Goal: Communication & Community: Answer question/provide support

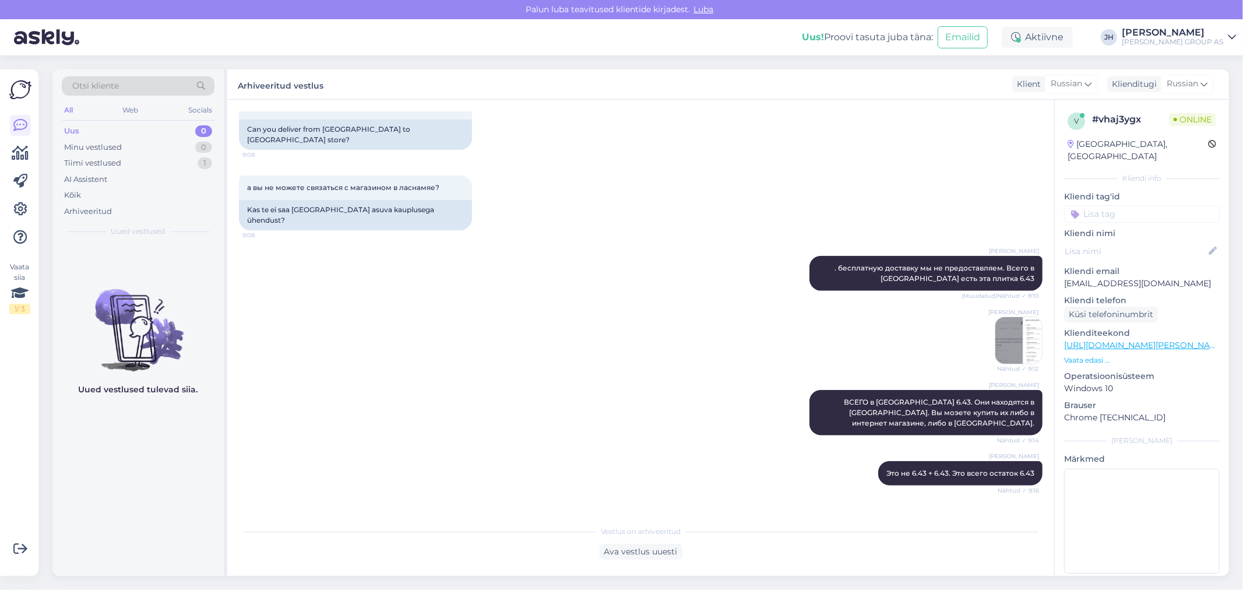
scroll to position [1196, 0]
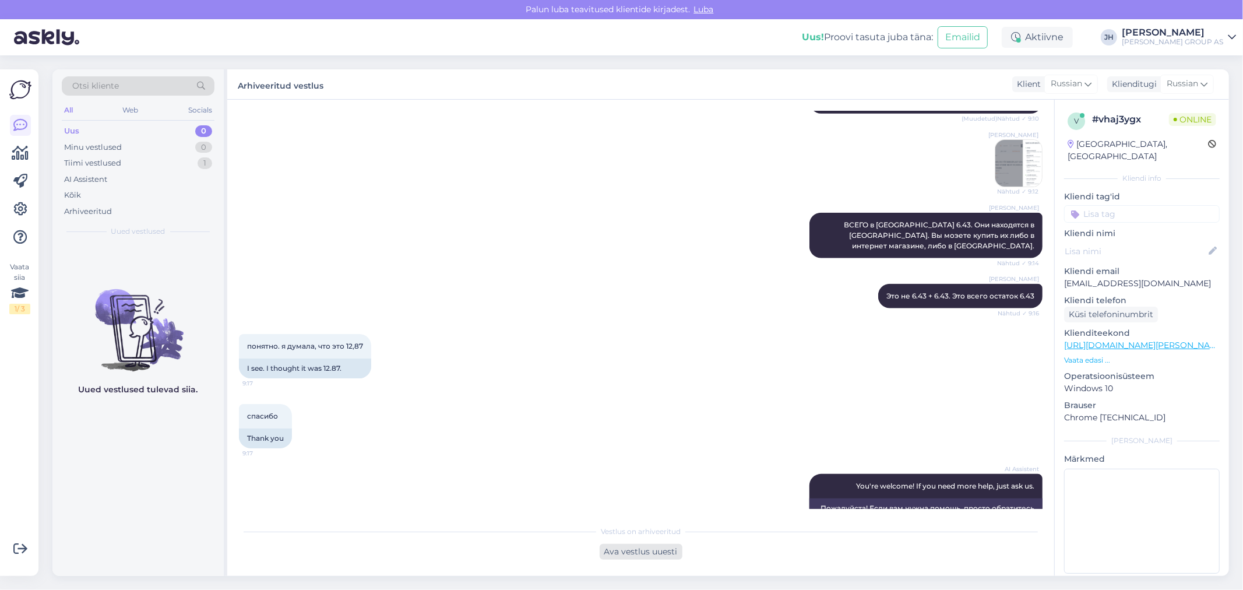
click at [634, 551] on div "Ava vestlus uuesti" at bounding box center [641, 552] width 83 height 16
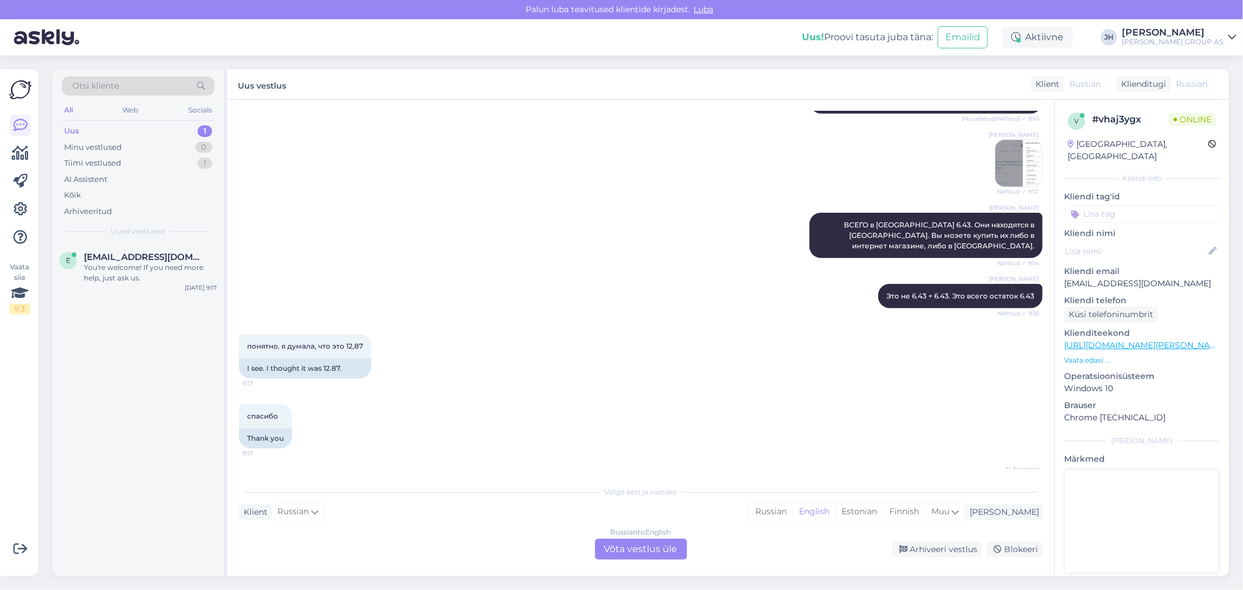
click at [650, 543] on div "Russian to English Võta vestlus üle" at bounding box center [641, 549] width 92 height 21
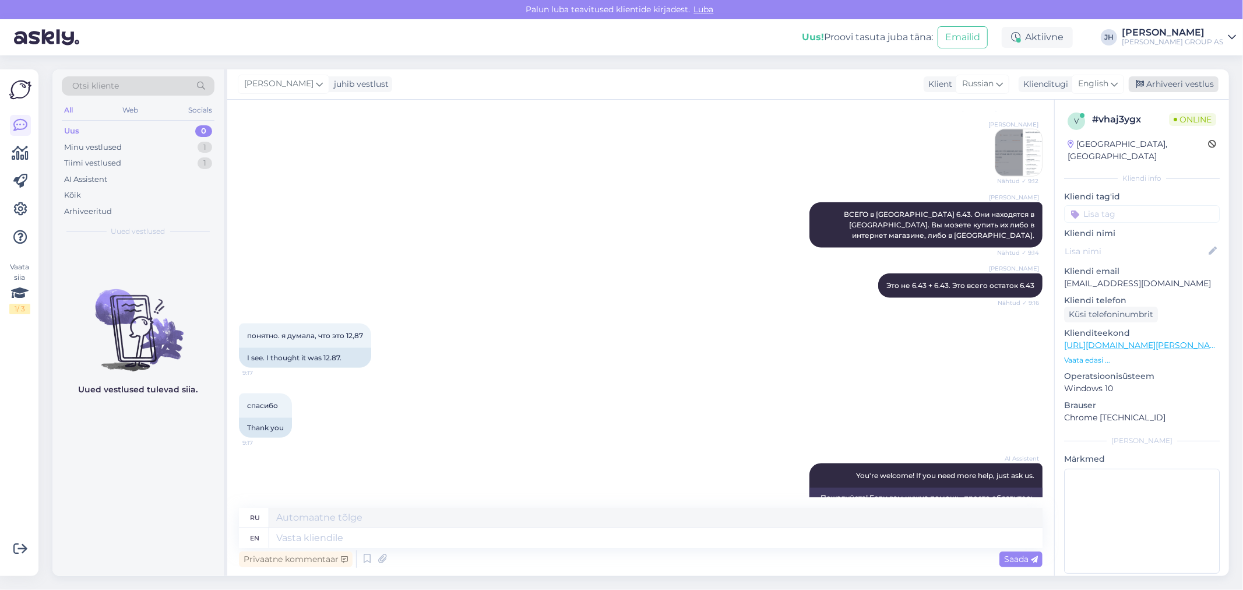
click at [1169, 79] on div "Arhiveeri vestlus" at bounding box center [1174, 84] width 90 height 16
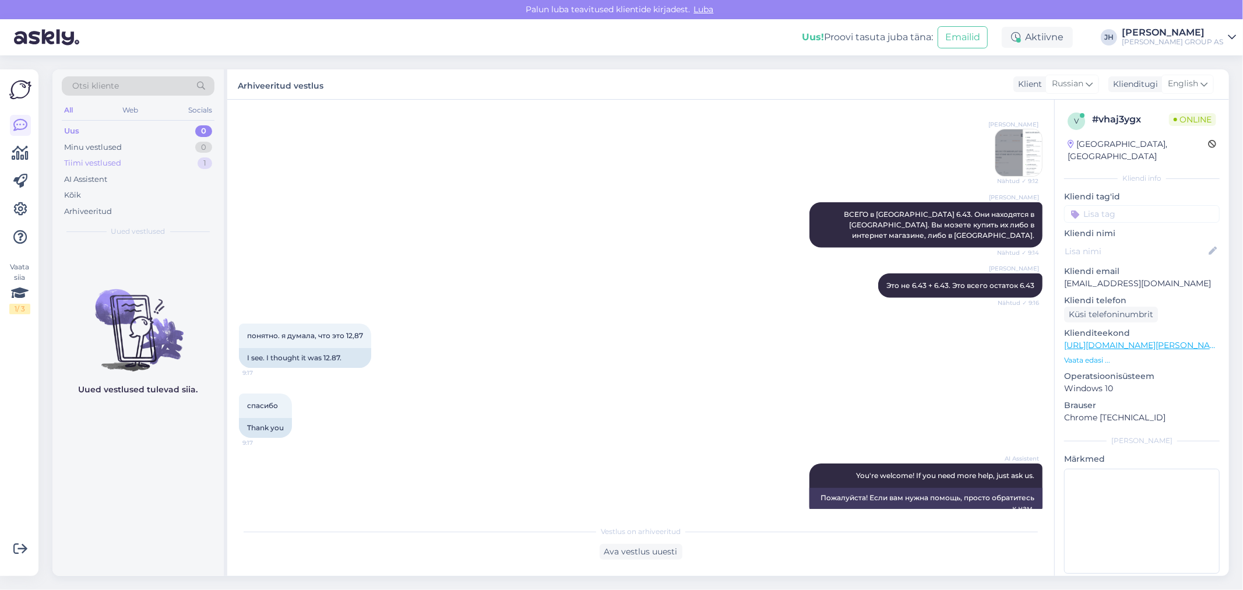
click at [85, 162] on div "Tiimi vestlused" at bounding box center [92, 163] width 57 height 12
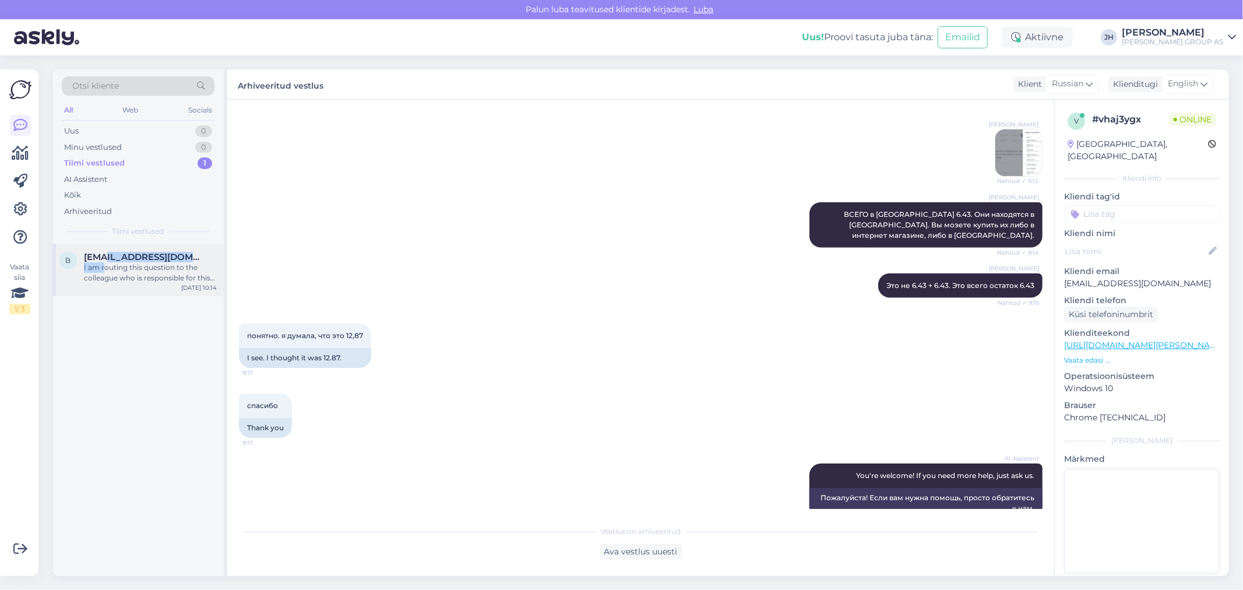
click at [105, 263] on div "[EMAIL_ADDRESS][DOMAIN_NAME] I am routing this question to the colleague who is…" at bounding box center [150, 267] width 133 height 31
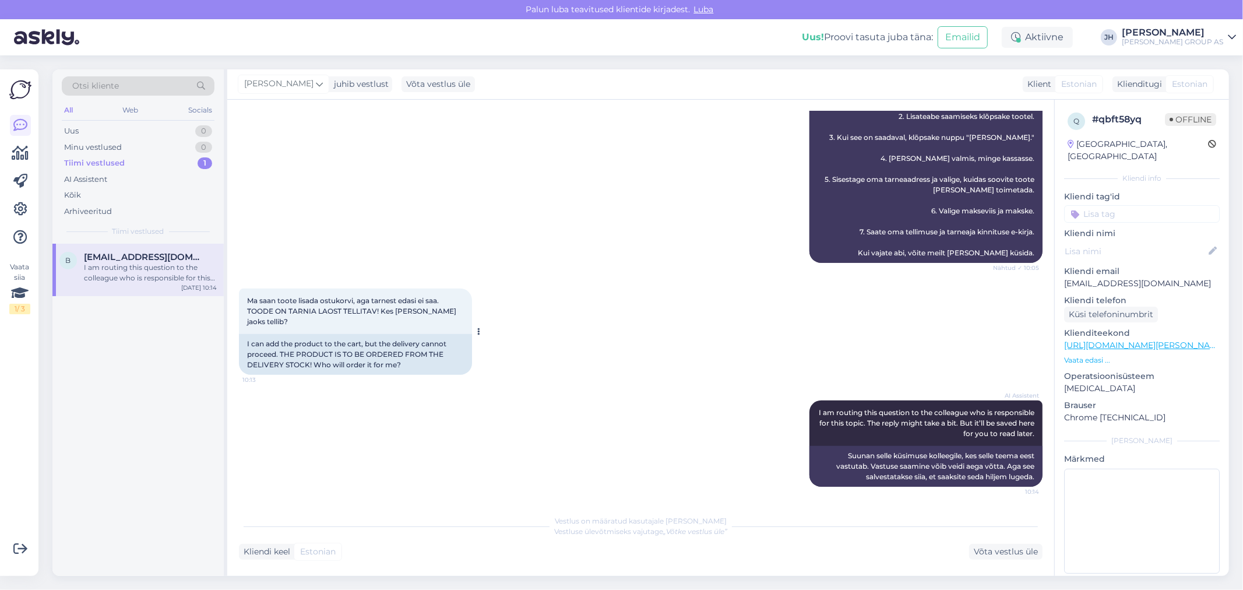
click at [375, 309] on span "Ma saan toote lisada ostukorvi, aga tarnest edasi ei saa. TOODE ON TARNIA LAOST…" at bounding box center [352, 311] width 211 height 30
click at [111, 259] on span "[EMAIL_ADDRESS][DOMAIN_NAME]" at bounding box center [144, 257] width 121 height 10
click at [995, 555] on div "Võta vestlus üle" at bounding box center [1005, 552] width 73 height 16
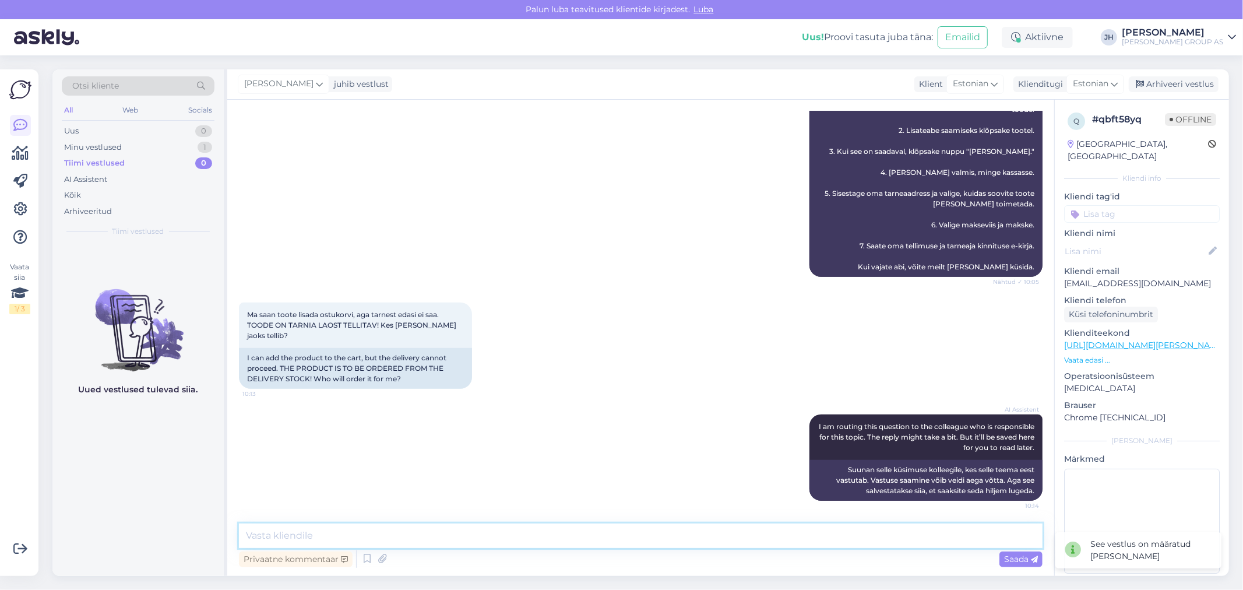
click at [255, 539] on textarea at bounding box center [641, 535] width 804 height 24
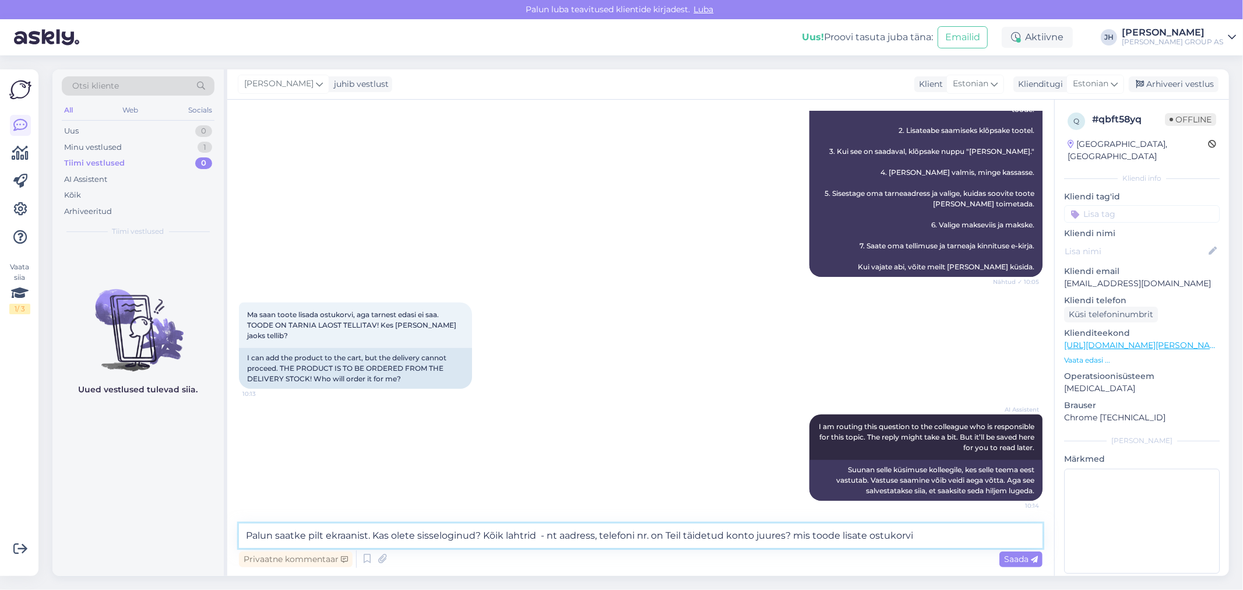
type textarea "Palun saatke pilt ekraanist. Kas olete sisseloginud? Kõik lahtrid - nt aadress,…"
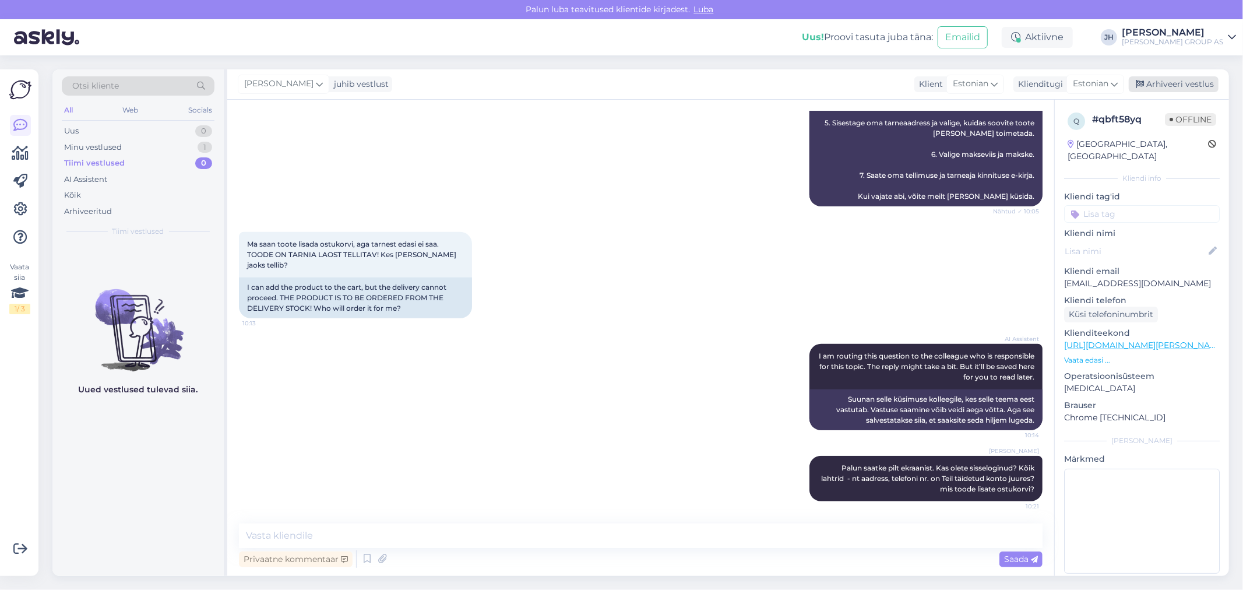
click at [1175, 78] on div "Arhiveeri vestlus" at bounding box center [1174, 84] width 90 height 16
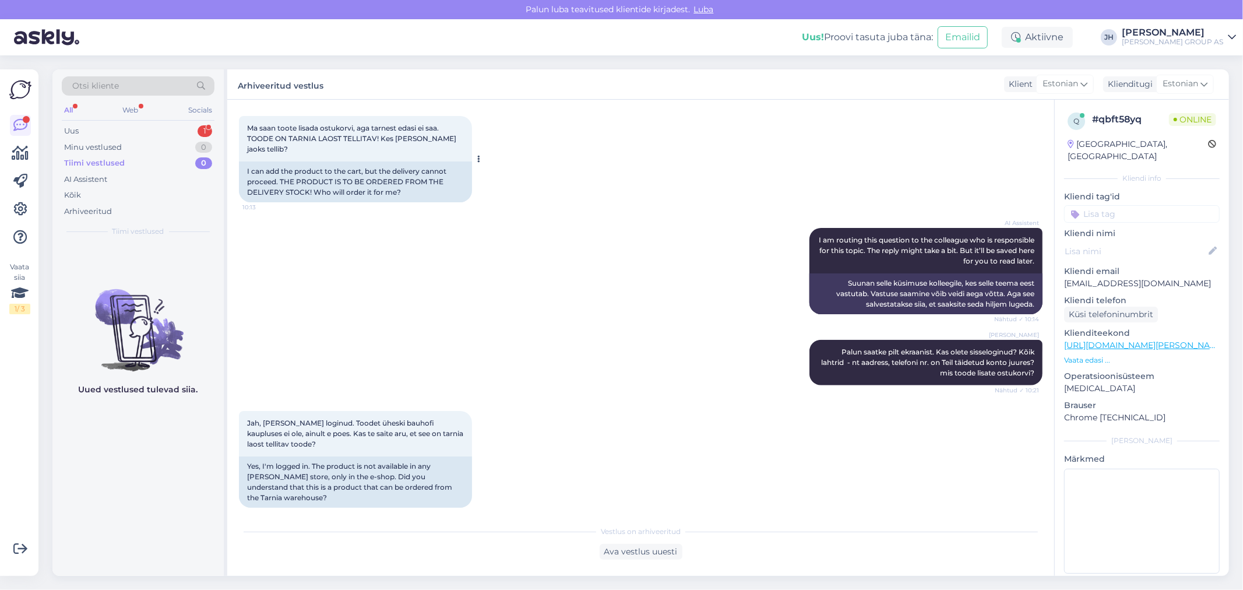
scroll to position [749, 0]
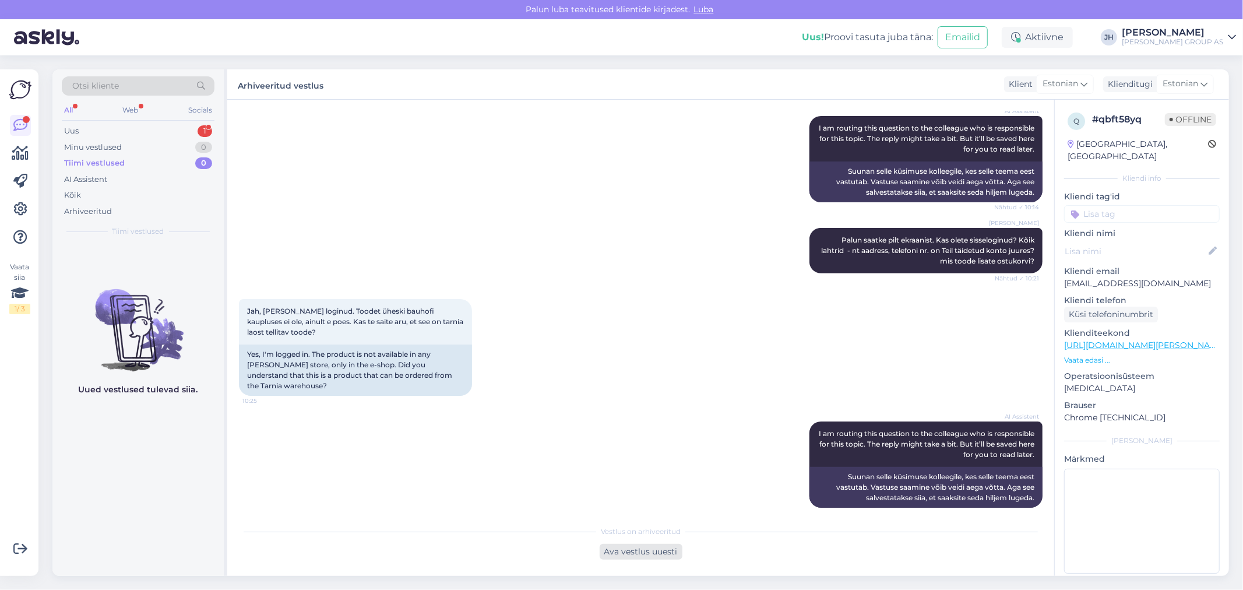
click at [638, 551] on div "Ava vestlus uuesti" at bounding box center [641, 552] width 83 height 16
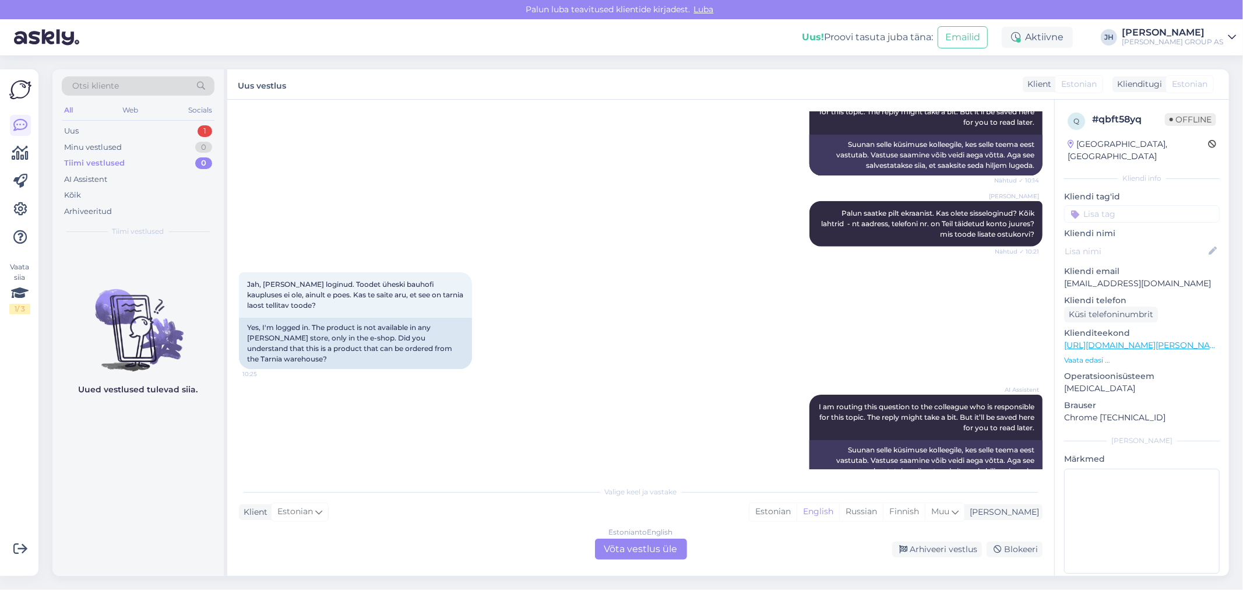
scroll to position [789, 0]
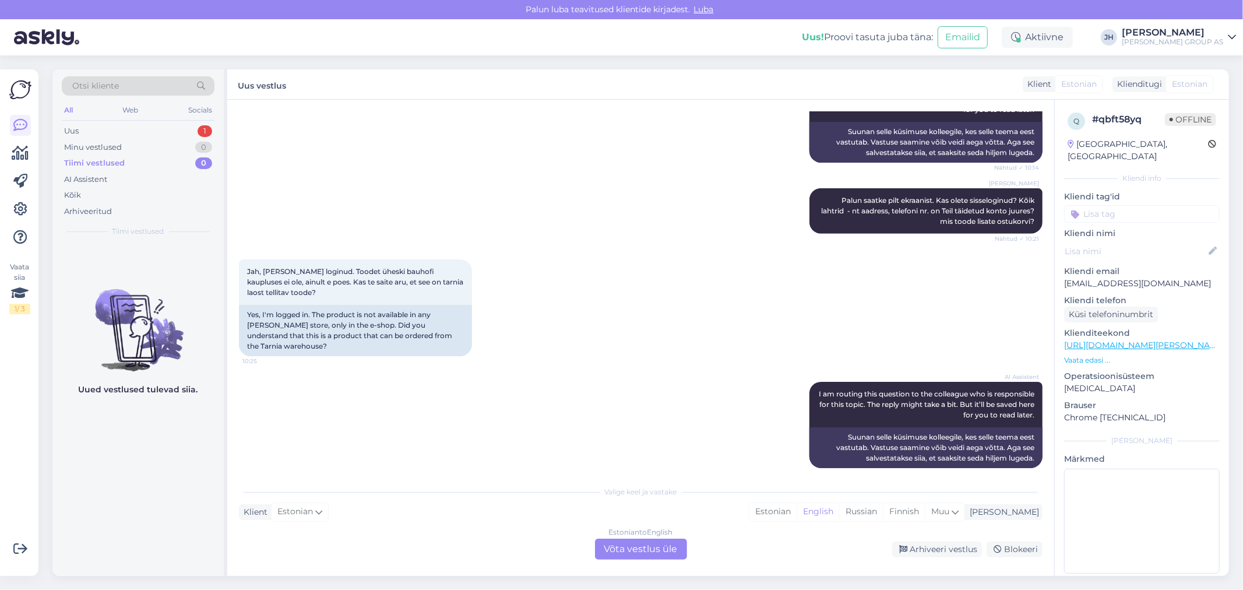
click at [652, 544] on div "Estonian to English Võta vestlus üle" at bounding box center [641, 549] width 92 height 21
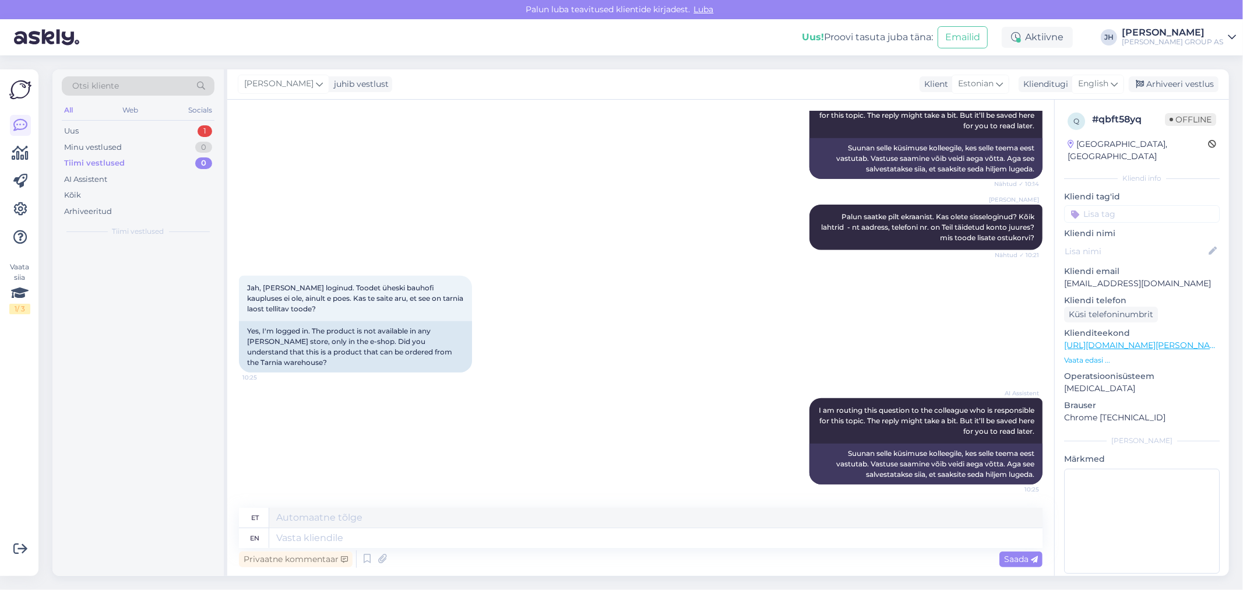
scroll to position [761, 0]
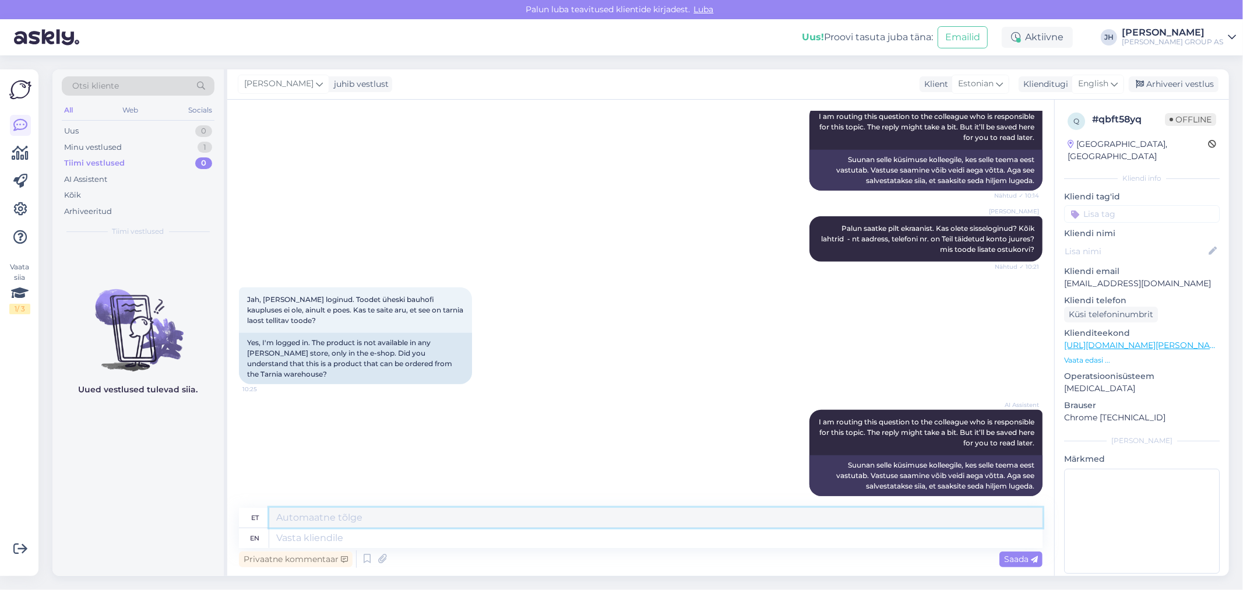
click at [362, 516] on textarea at bounding box center [655, 518] width 773 height 20
drag, startPoint x: 393, startPoint y: 512, endPoint x: 233, endPoint y: 500, distance: 160.7
click at [235, 500] on div "Vestlus algas [DATE] Kui toode on tarnia laost tellitav ja e poes on [PERSON_NA…" at bounding box center [640, 338] width 827 height 476
click at [1015, 558] on span "Saada" at bounding box center [1021, 559] width 34 height 10
click at [393, 513] on textarea "Jah. Palun tootekoodi" at bounding box center [655, 518] width 773 height 20
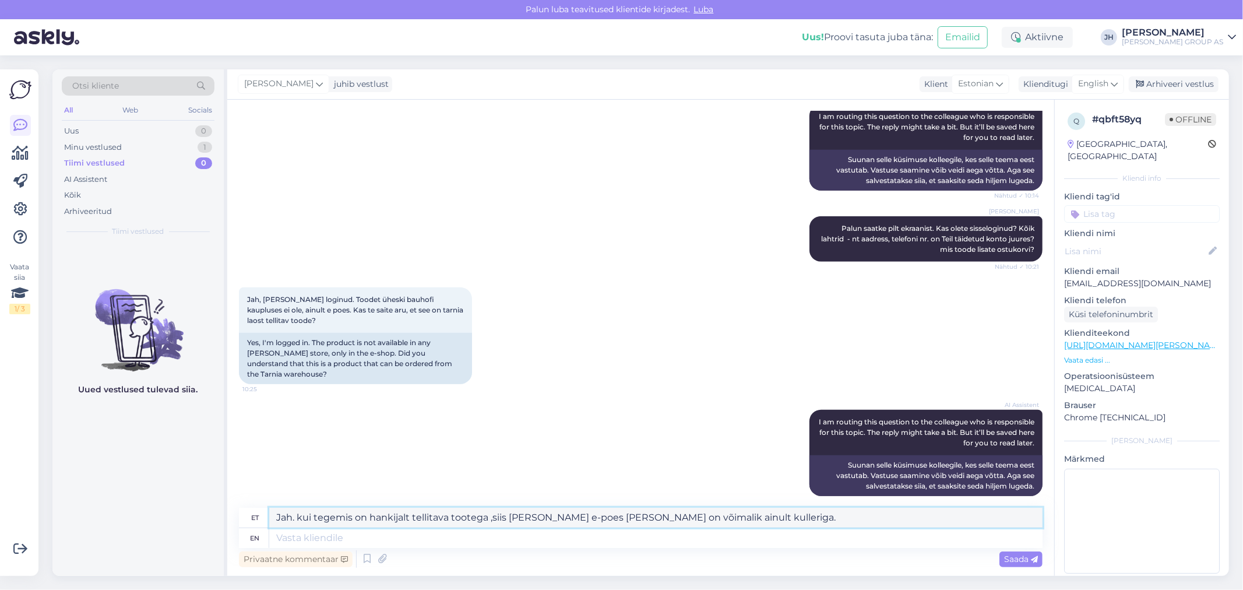
drag, startPoint x: 784, startPoint y: 519, endPoint x: 226, endPoint y: 485, distance: 559.9
click at [226, 485] on div "Otsi kliente All Web Socials Uus 0 Minu vestlused 1 Tiimi vestlused 0 AI Assist…" at bounding box center [640, 322] width 1177 height 506
type textarea "Jah. kui tegemis on hankijalt tellitava tootega ,siis [PERSON_NAME] e-poes [PER…"
click at [1114, 82] on icon at bounding box center [1114, 84] width 7 height 13
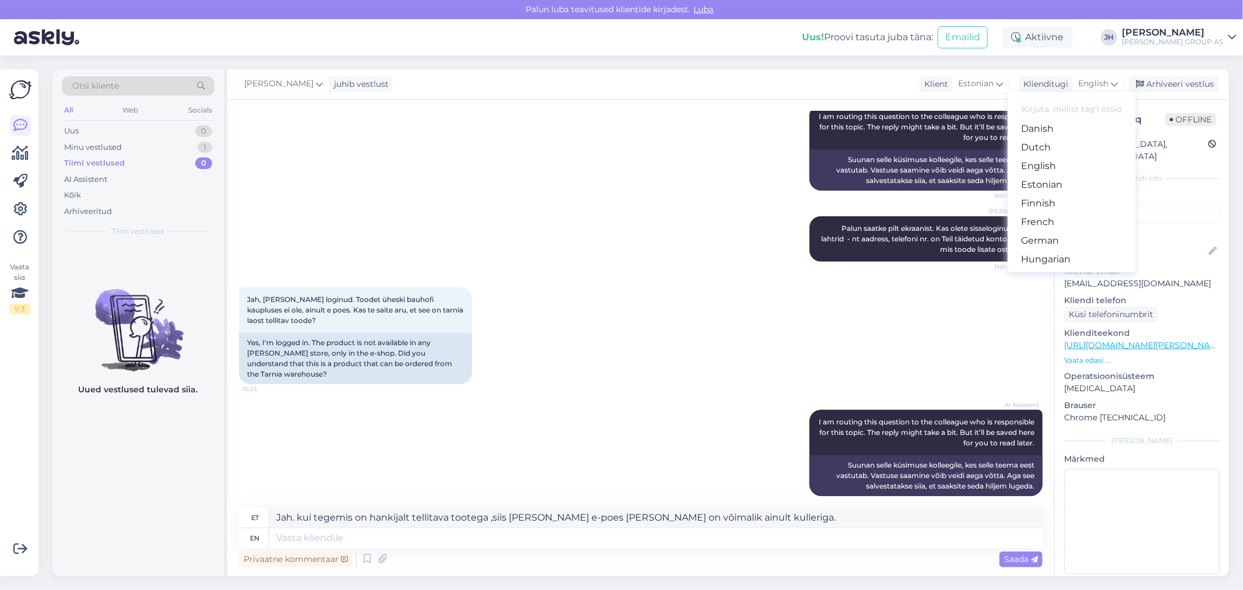
scroll to position [129, 0]
click at [1054, 155] on link "Estonian" at bounding box center [1072, 155] width 128 height 19
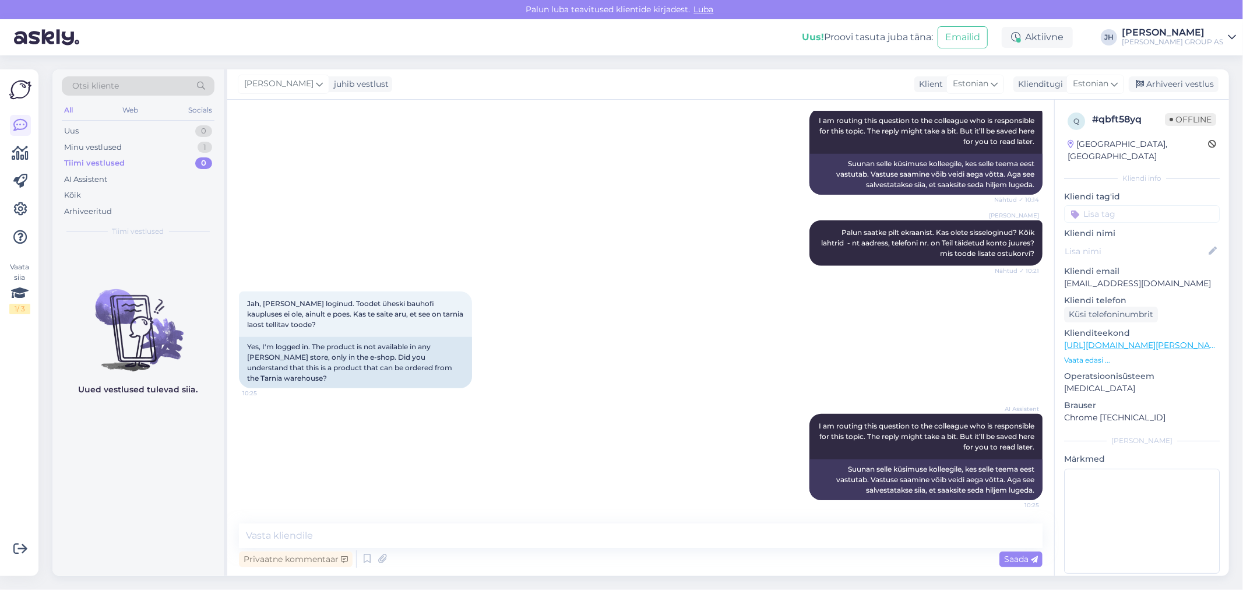
scroll to position [746, 0]
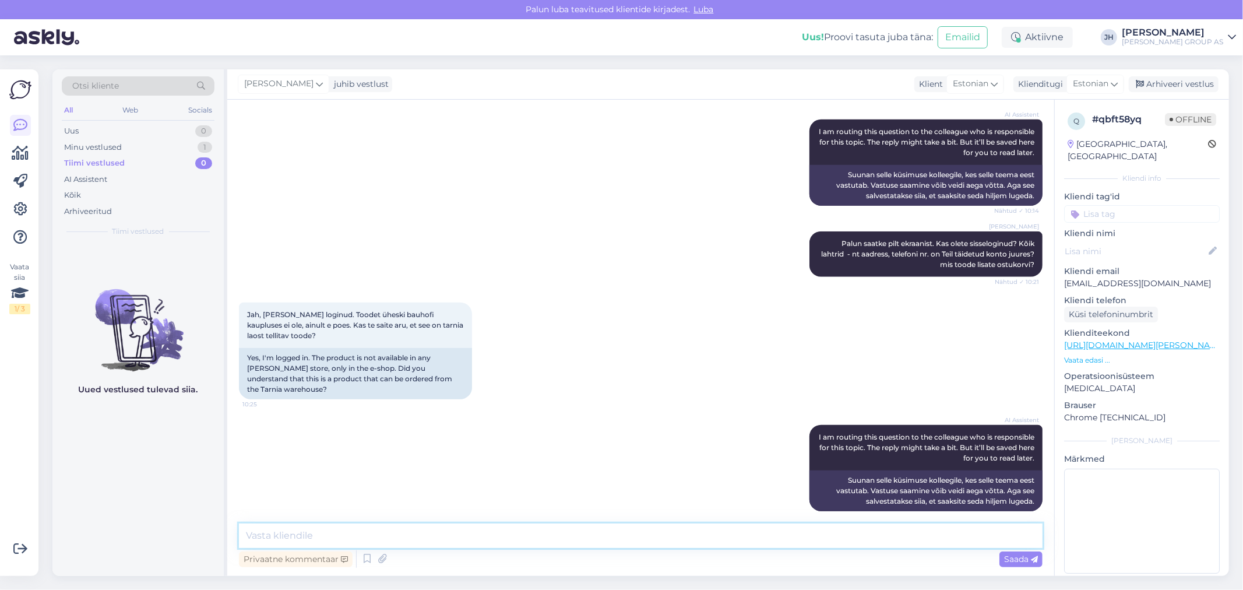
click at [267, 532] on textarea at bounding box center [641, 535] width 804 height 24
paste textarea "Jah. kui tegemis on hankijalt tellitava tootega ,siis [PERSON_NAME] e-poes [PER…"
type textarea "Jah. kui tegemis on hankijalt tellitava tootega ,siis [PERSON_NAME] e-poes [PER…"
click at [1012, 557] on span "Saada" at bounding box center [1021, 559] width 34 height 10
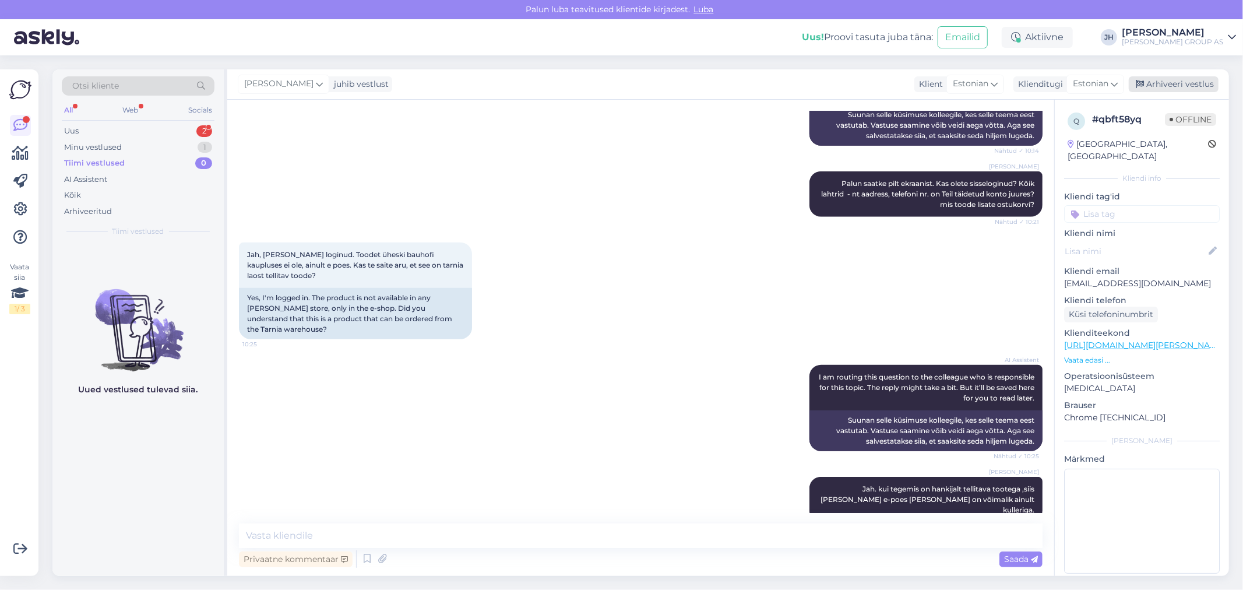
click at [1160, 83] on div "Arhiveeri vestlus" at bounding box center [1174, 84] width 90 height 16
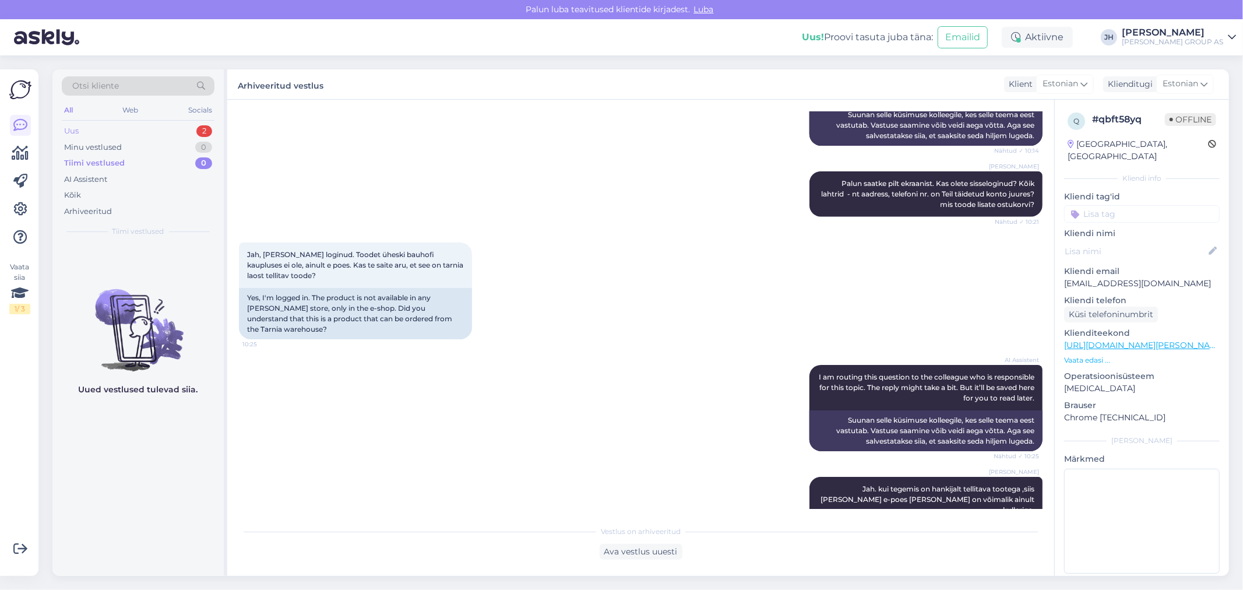
click at [66, 129] on div "Uus" at bounding box center [71, 131] width 15 height 12
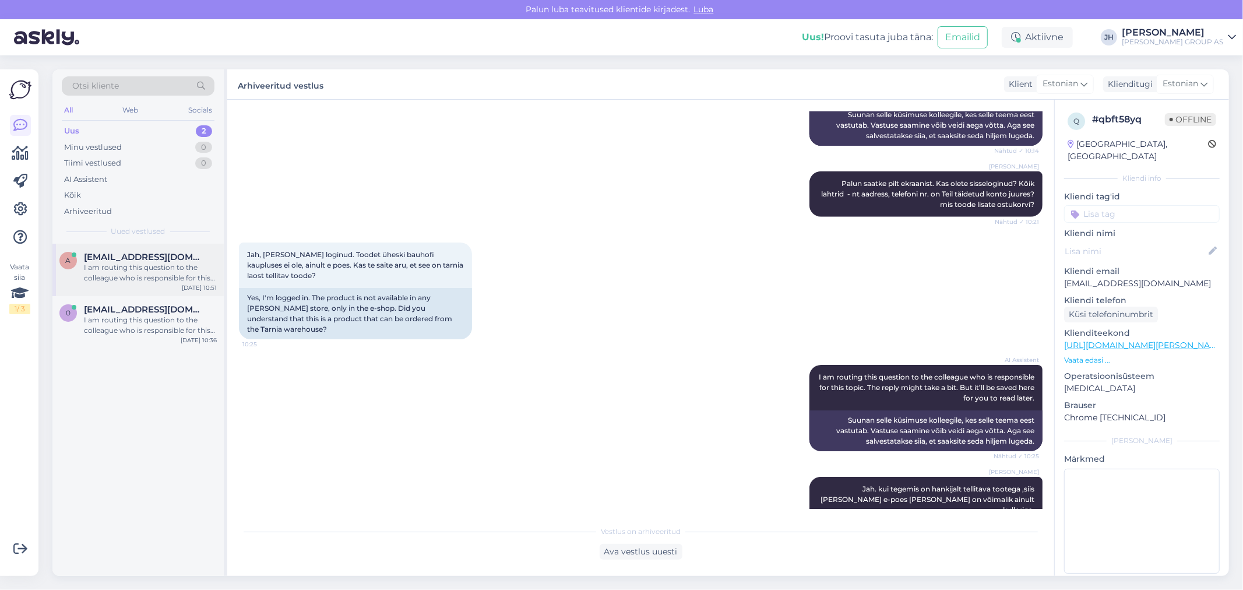
click at [106, 263] on div "I am routing this question to the colleague who is responsible for this topic. …" at bounding box center [150, 272] width 133 height 21
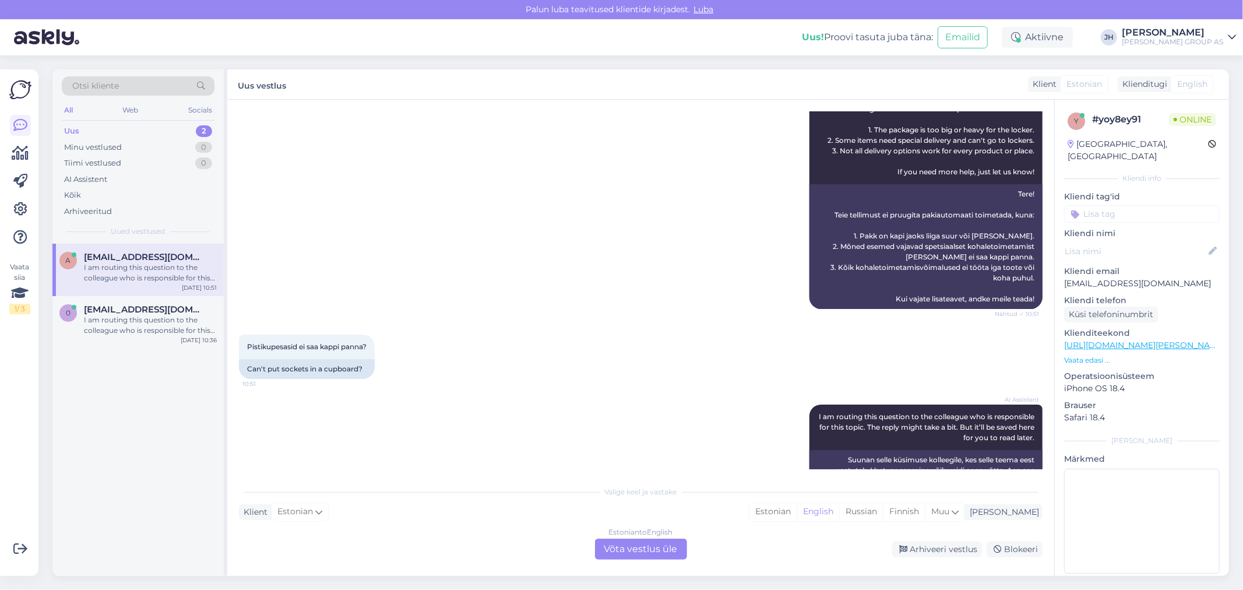
scroll to position [222, 0]
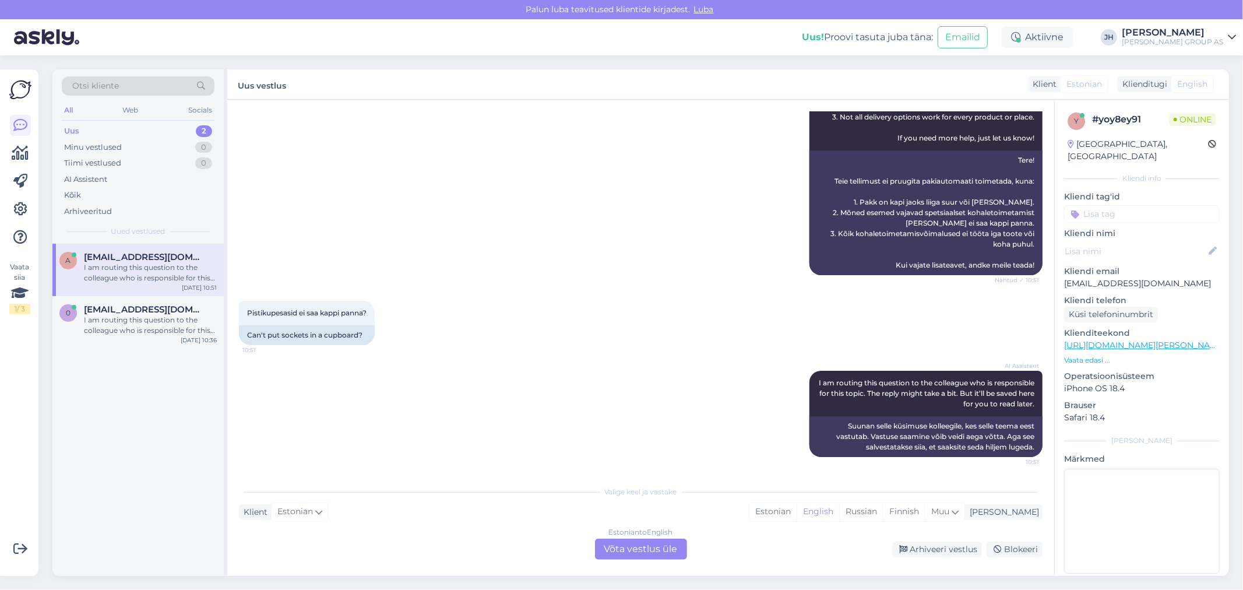
click at [655, 541] on div "Estonian to English Võta vestlus üle" at bounding box center [641, 549] width 92 height 21
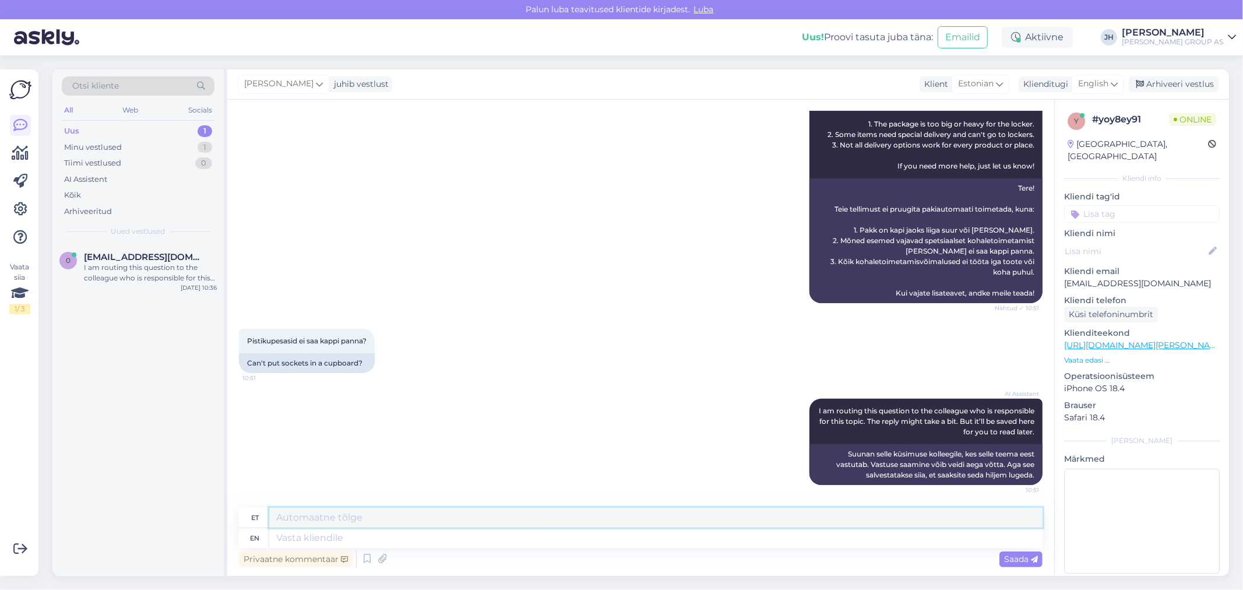
click at [294, 516] on textarea at bounding box center [655, 518] width 773 height 20
drag, startPoint x: 369, startPoint y: 516, endPoint x: 214, endPoint y: 509, distance: 155.7
click at [214, 509] on div "Otsi kliente All Web Socials Uus 1 Minu vestlused 1 Tiimi vestlused 0 AI Assist…" at bounding box center [640, 322] width 1177 height 506
type textarea "palun tootekoodi"
click at [1116, 80] on icon at bounding box center [1114, 84] width 7 height 13
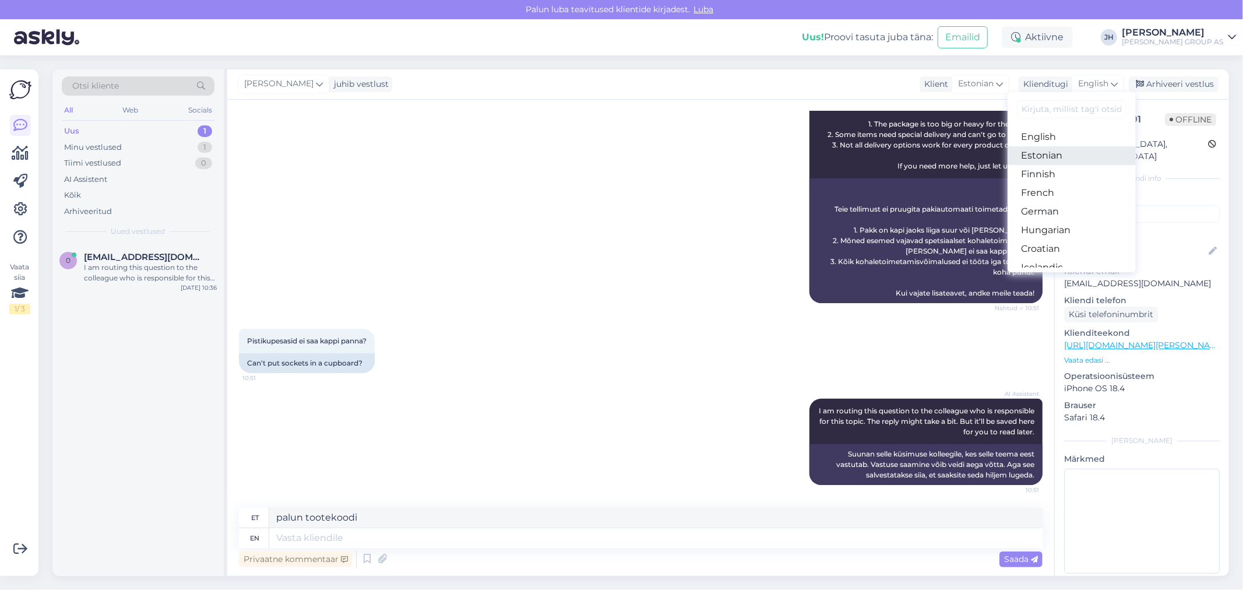
click at [1053, 152] on link "Estonian" at bounding box center [1072, 155] width 128 height 19
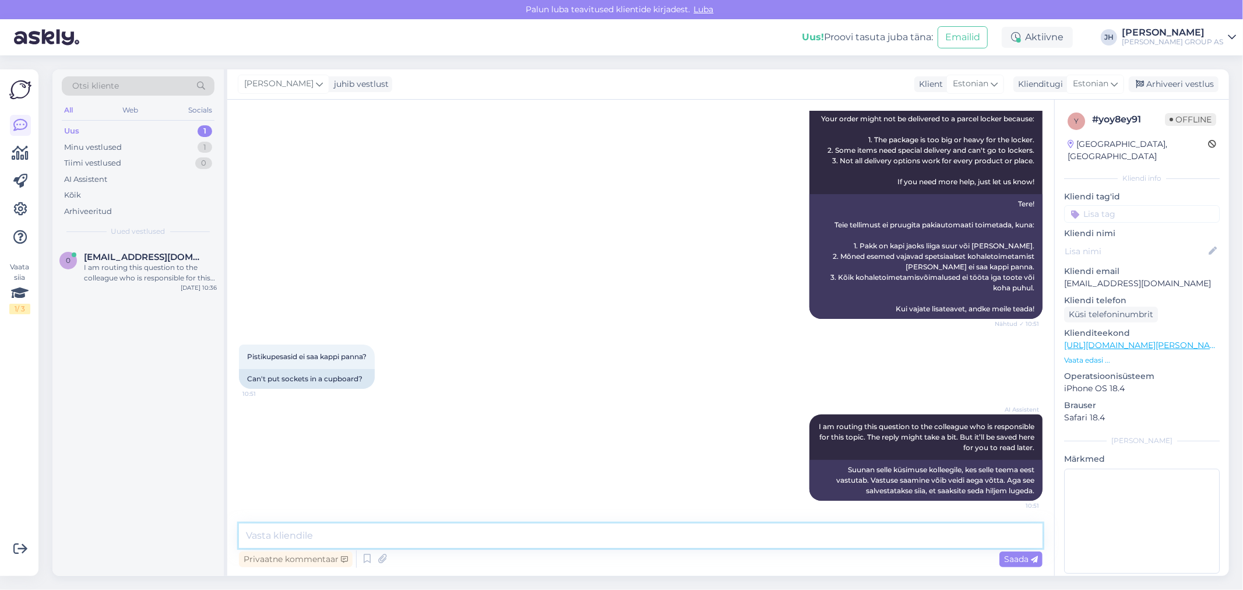
click at [332, 544] on textarea at bounding box center [641, 535] width 804 height 24
paste textarea "palun tootekoodi"
type textarea "palun tootekoodi"
click at [1027, 560] on span "Saada" at bounding box center [1021, 559] width 34 height 10
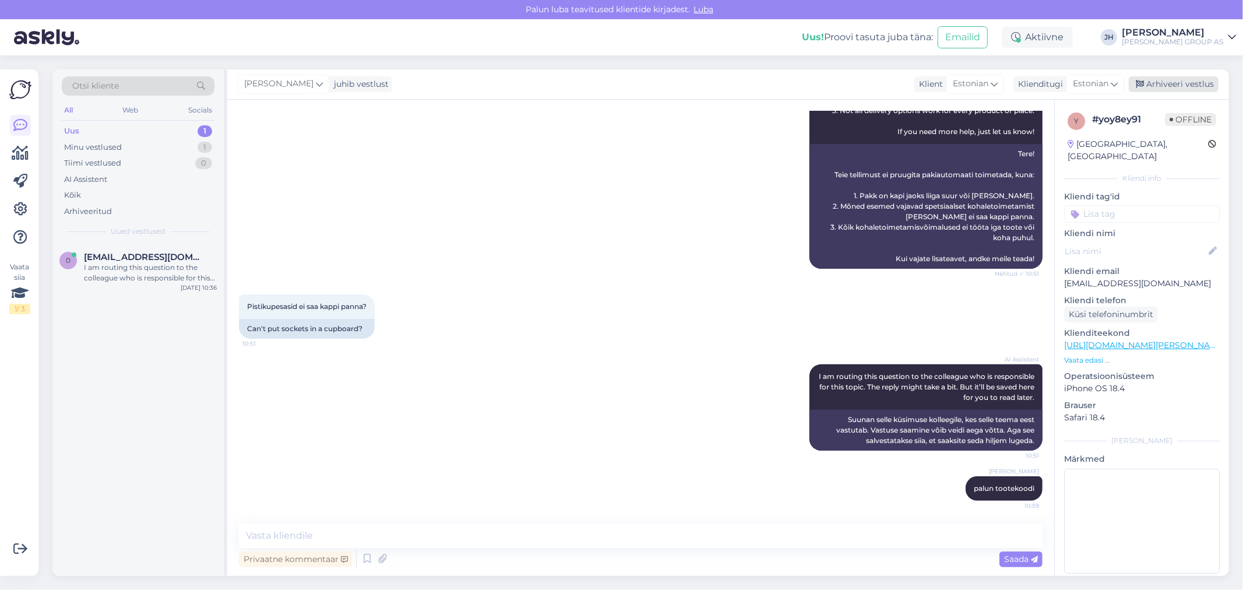
click at [1170, 82] on div "Arhiveeri vestlus" at bounding box center [1174, 84] width 90 height 16
click at [108, 263] on div "I am routing this question to the colleague who is responsible for this topic. …" at bounding box center [150, 272] width 133 height 21
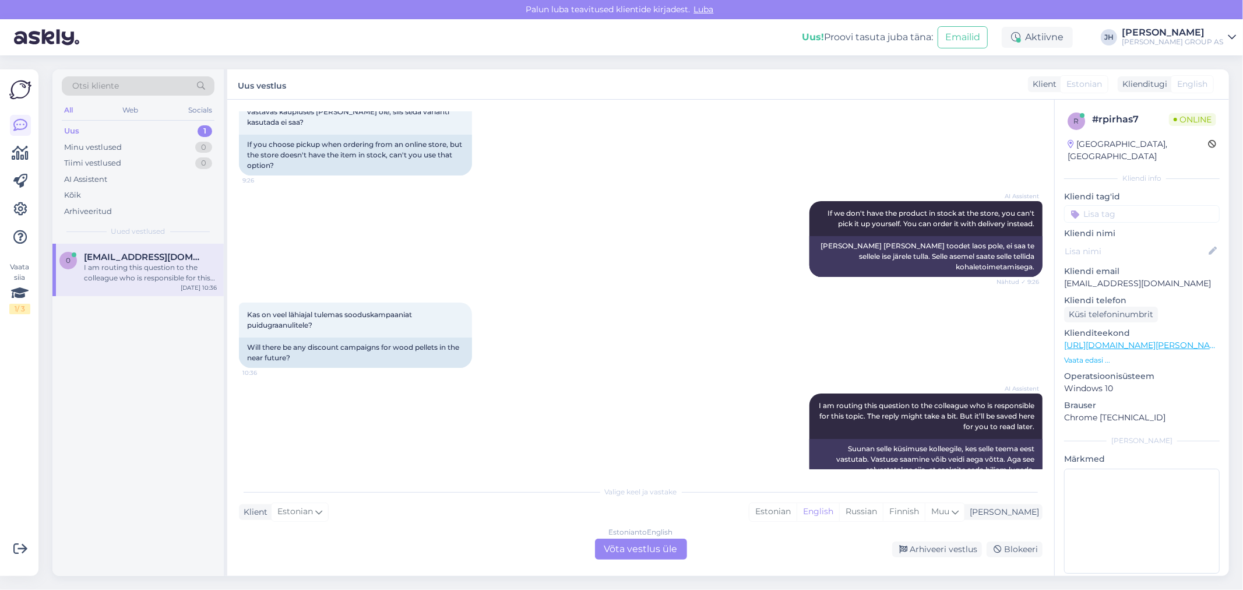
scroll to position [488, 0]
click at [650, 543] on div "Estonian to English Võta vestlus üle" at bounding box center [641, 549] width 92 height 21
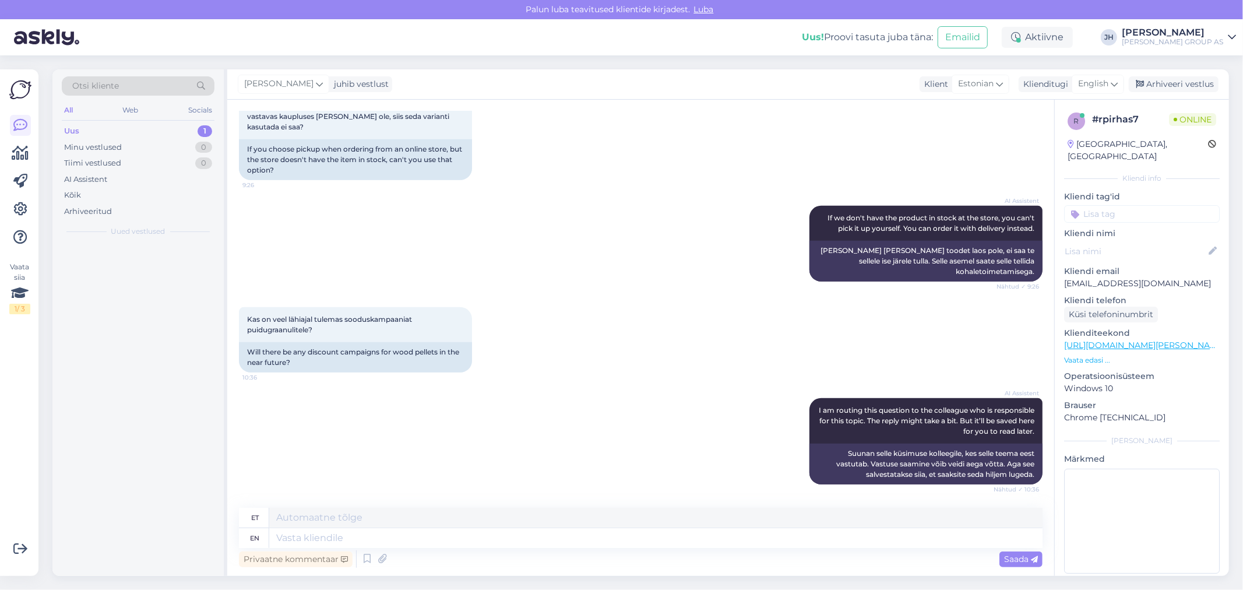
scroll to position [461, 0]
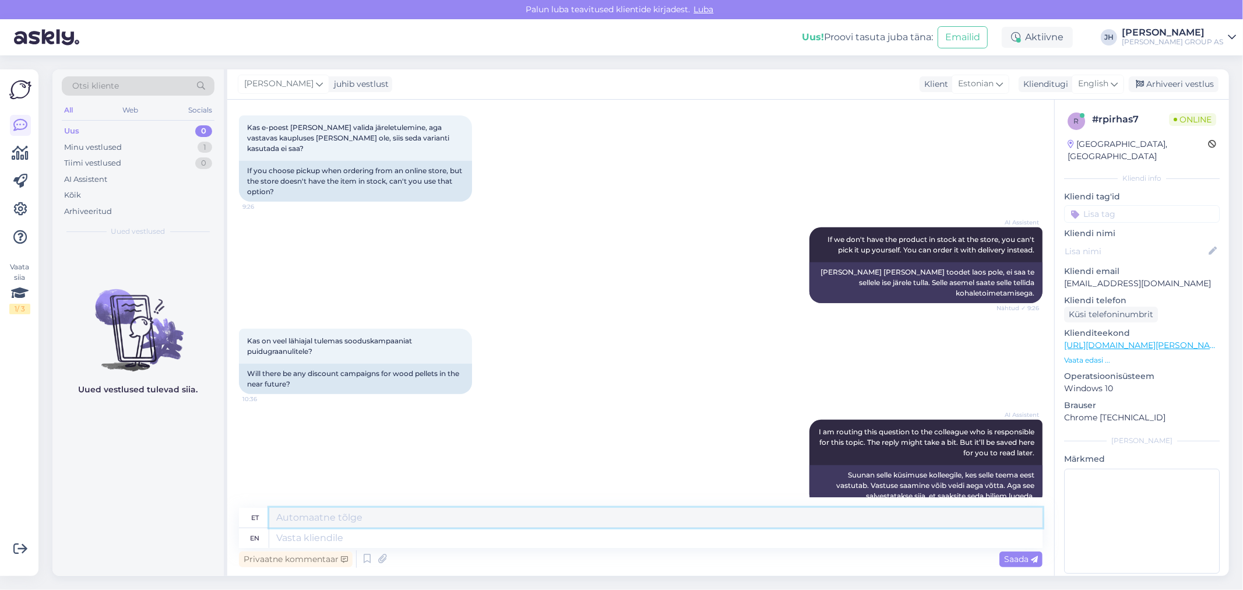
click at [374, 519] on textarea at bounding box center [655, 518] width 773 height 20
drag, startPoint x: 395, startPoint y: 519, endPoint x: 272, endPoint y: 520, distance: 123.0
click at [277, 520] on textarea "Hetkel sellist infot ei ole" at bounding box center [655, 518] width 773 height 20
type textarea "Hetkel sellist infot ei ole"
click at [1022, 560] on span "Saada" at bounding box center [1021, 559] width 34 height 10
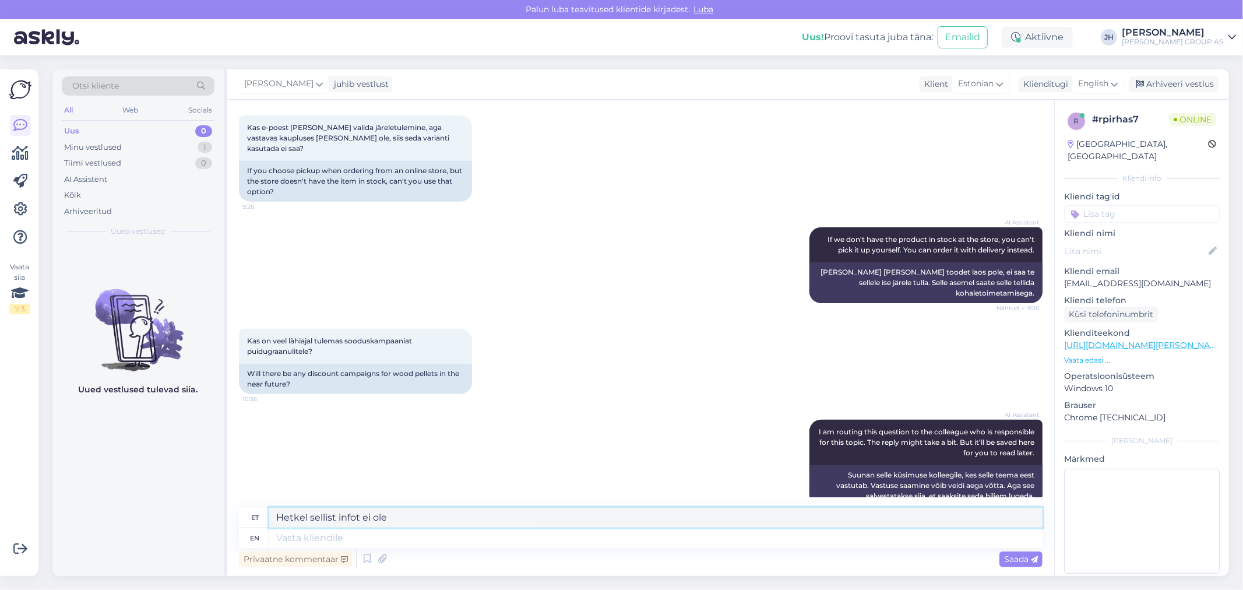
click at [396, 514] on textarea "Hetkel sellist infot ei ole" at bounding box center [655, 518] width 773 height 20
drag, startPoint x: 392, startPoint y: 518, endPoint x: 233, endPoint y: 512, distance: 158.6
click at [233, 512] on div "Vestlus algas [DATE] Tere, 8:33 Hello, AI Assistent Hello! How can we help you …" at bounding box center [640, 338] width 827 height 476
type textarea "S"
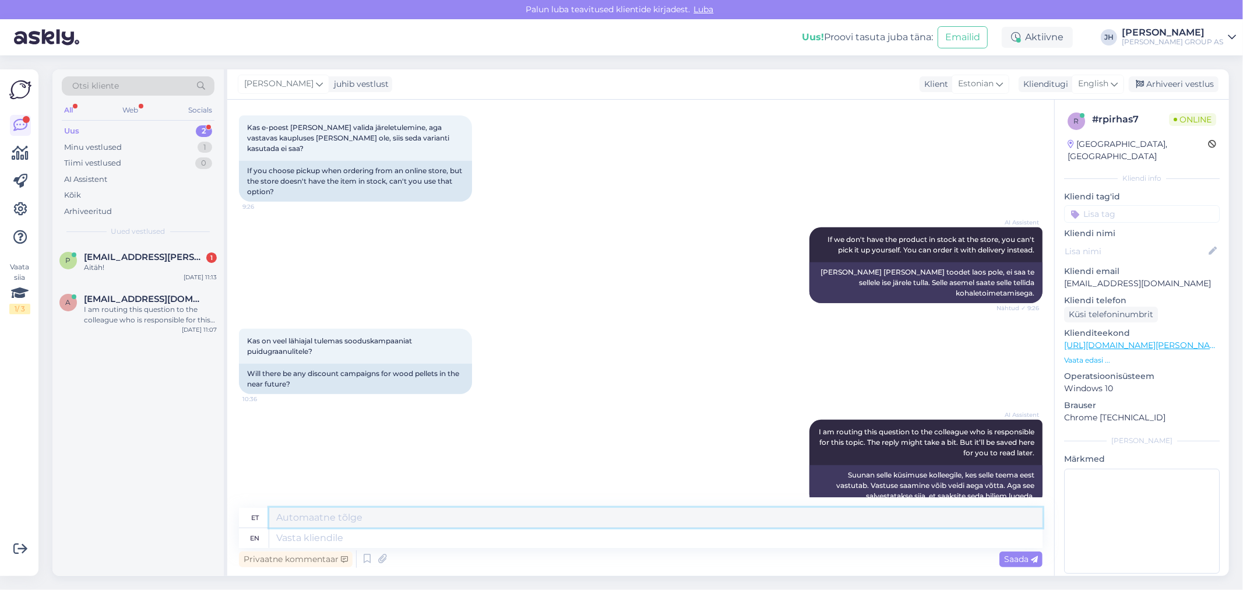
click at [327, 515] on textarea at bounding box center [655, 518] width 773 height 20
type textarea "P"
type textarea "T"
type textarea "M"
type textarea "T"
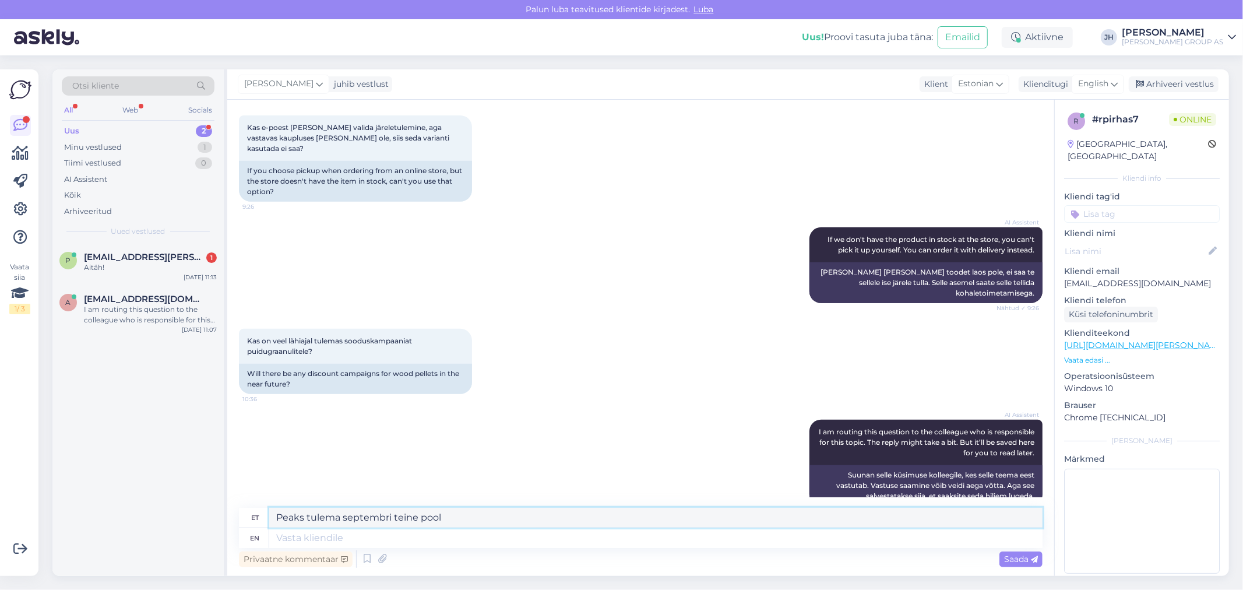
drag, startPoint x: 455, startPoint y: 512, endPoint x: 227, endPoint y: 511, distance: 227.9
click at [227, 511] on div "Vestlus algas [DATE] Tere, 8:33 Hello, AI Assistent Hello! How can we help you …" at bounding box center [640, 338] width 827 height 476
type textarea "Peaks tulema septembri teine pool"
click at [1116, 79] on icon at bounding box center [1114, 84] width 7 height 13
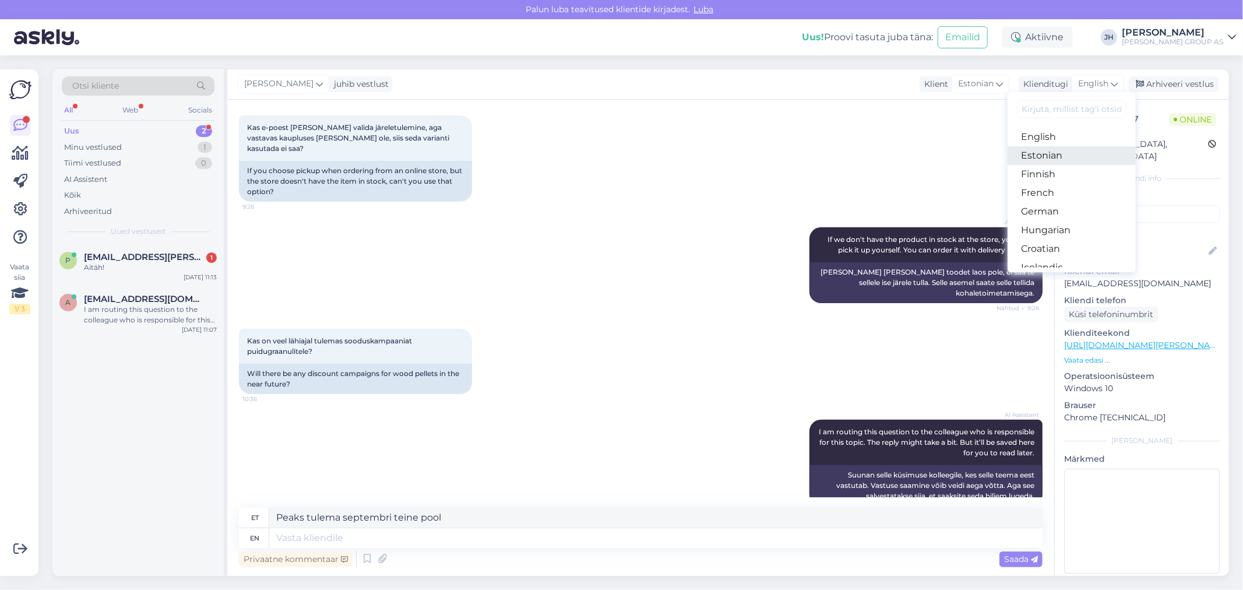
click at [1056, 154] on link "Estonian" at bounding box center [1072, 155] width 128 height 19
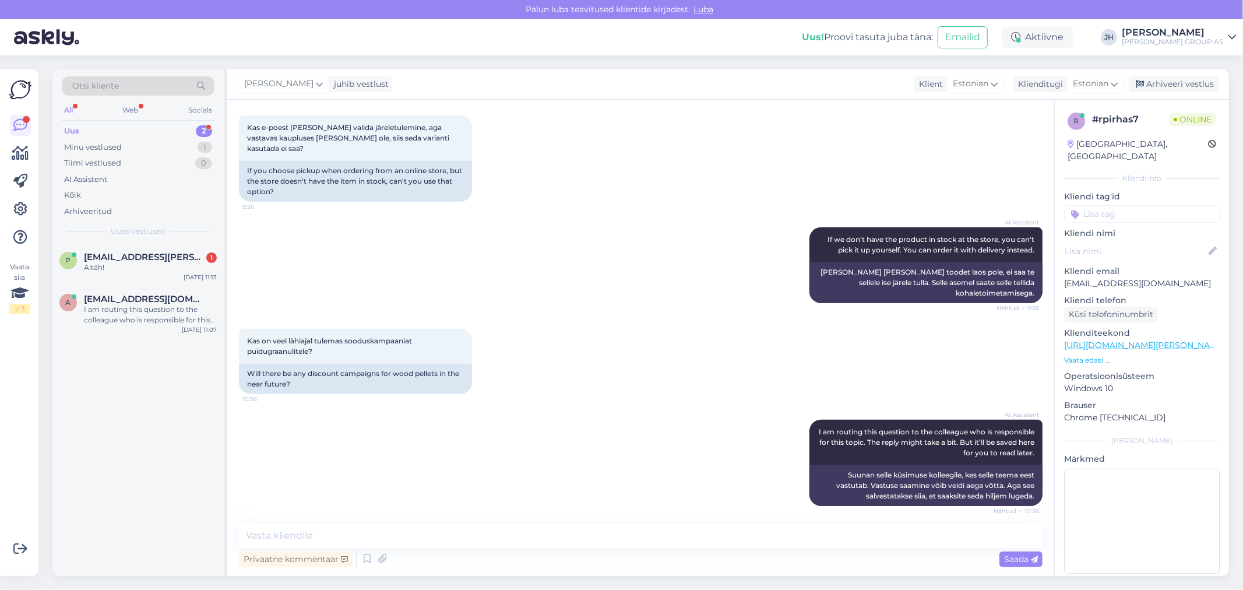
scroll to position [445, 0]
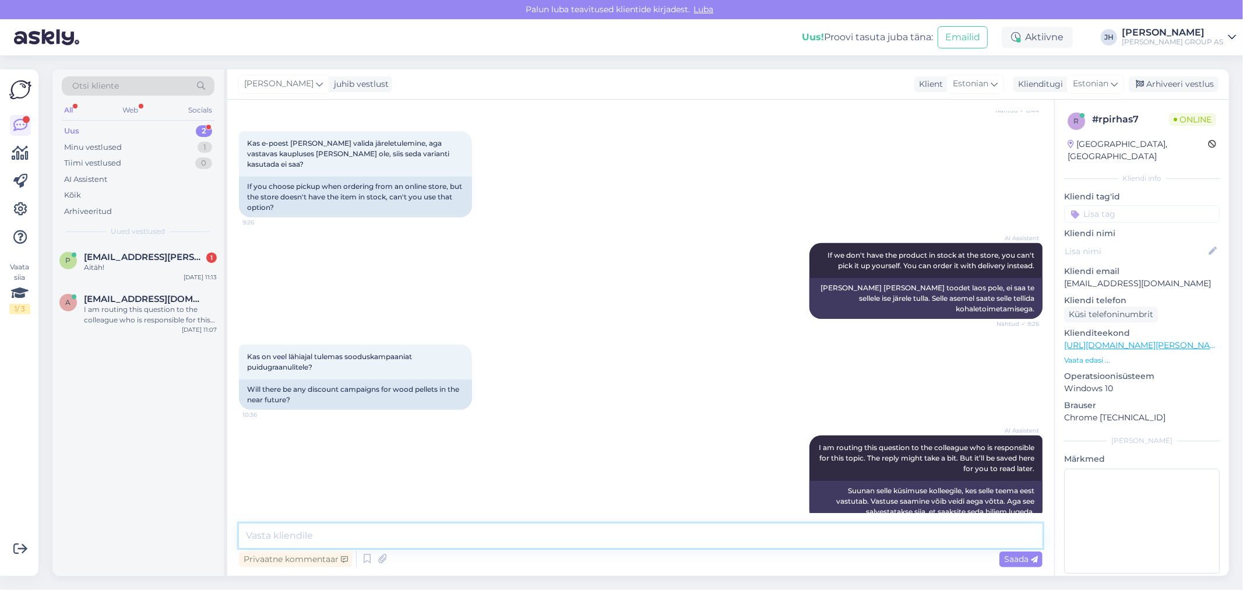
click at [386, 539] on textarea at bounding box center [641, 535] width 804 height 24
paste textarea "Peaks tulema septembri teine pool"
type textarea "Peaks tulema septembri teine pool"
click at [1020, 557] on span "Saada" at bounding box center [1021, 559] width 34 height 10
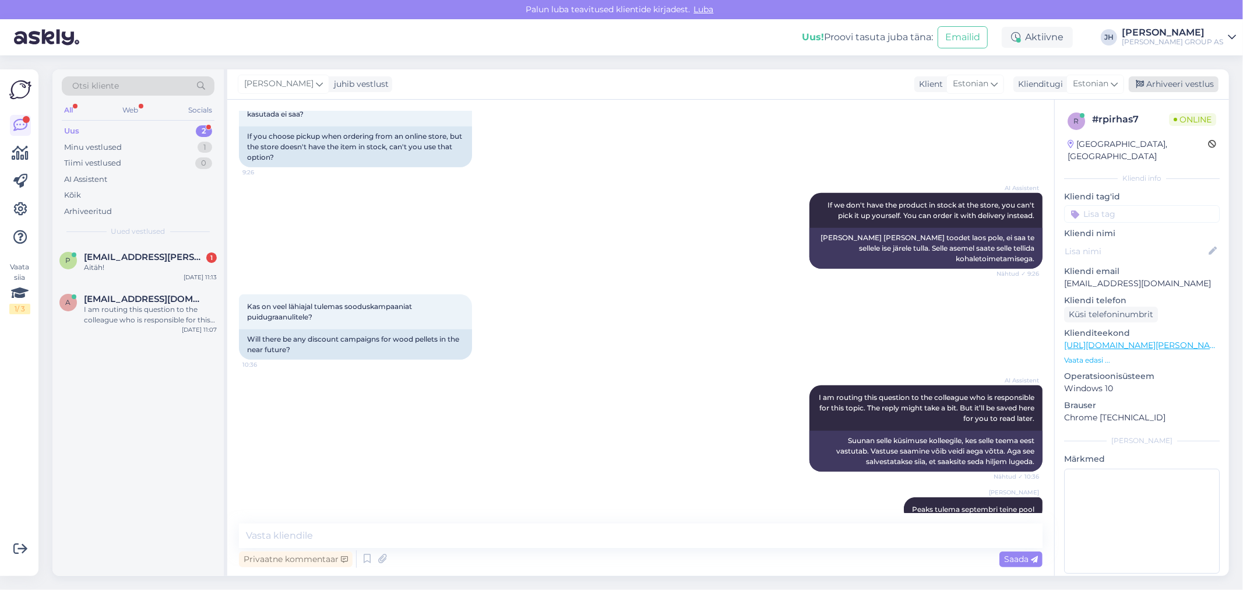
click at [1191, 85] on div "Arhiveeri vestlus" at bounding box center [1174, 84] width 90 height 16
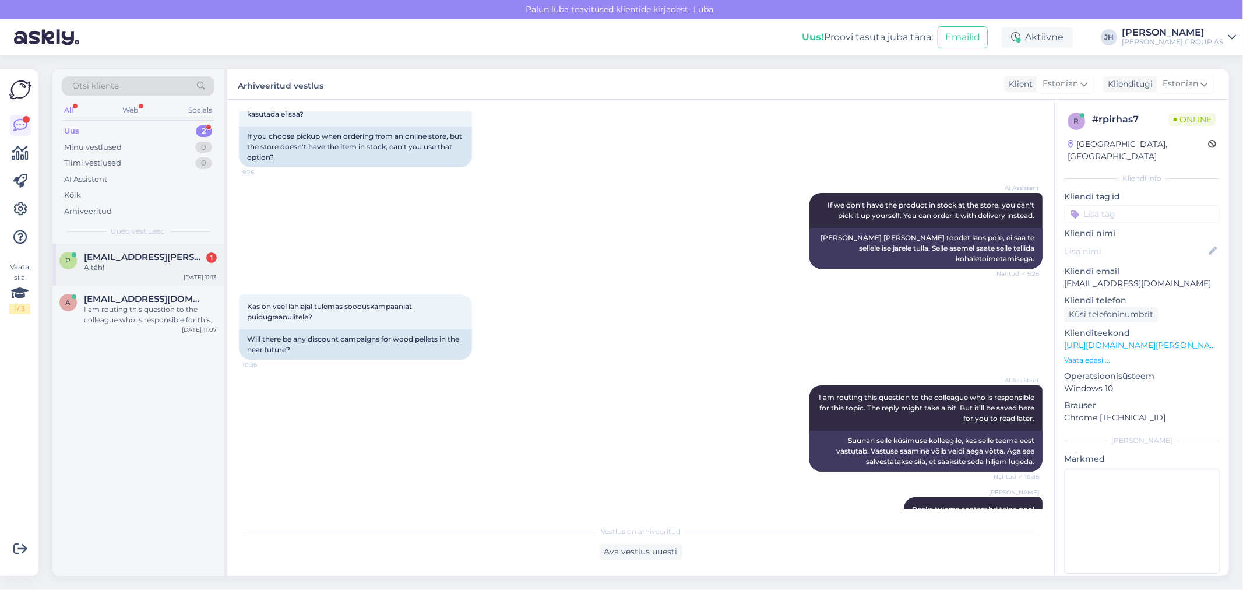
click at [129, 247] on div "p [EMAIL_ADDRESS][PERSON_NAME][DOMAIN_NAME] 1 Aitäh! [DATE] 11:13" at bounding box center [137, 265] width 171 height 42
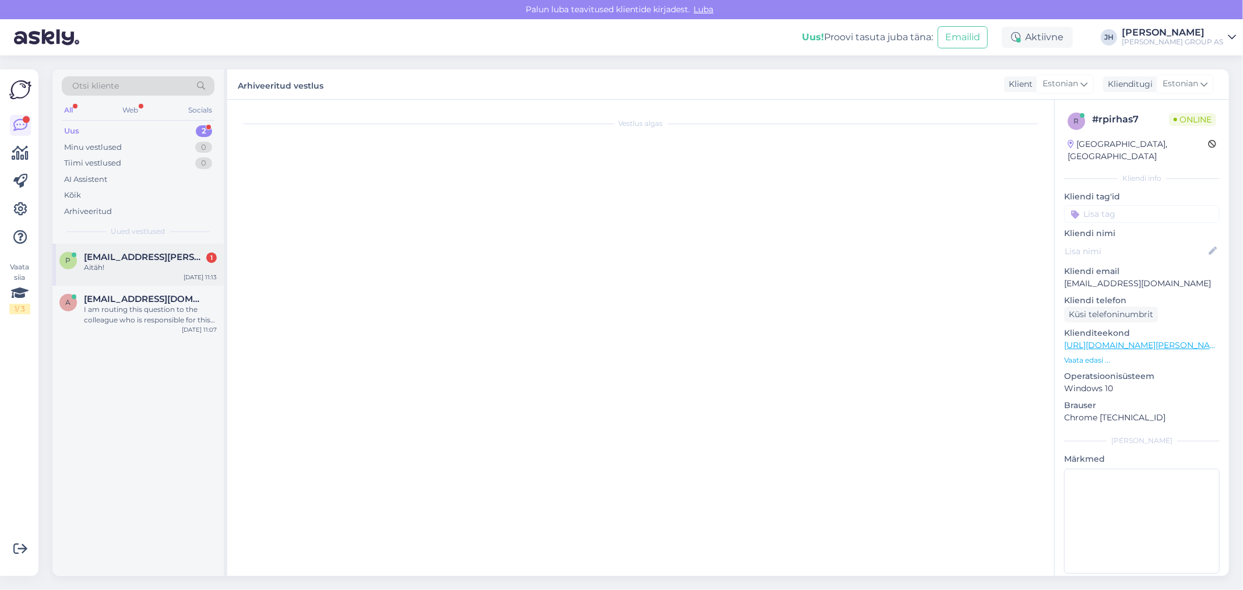
scroll to position [103, 0]
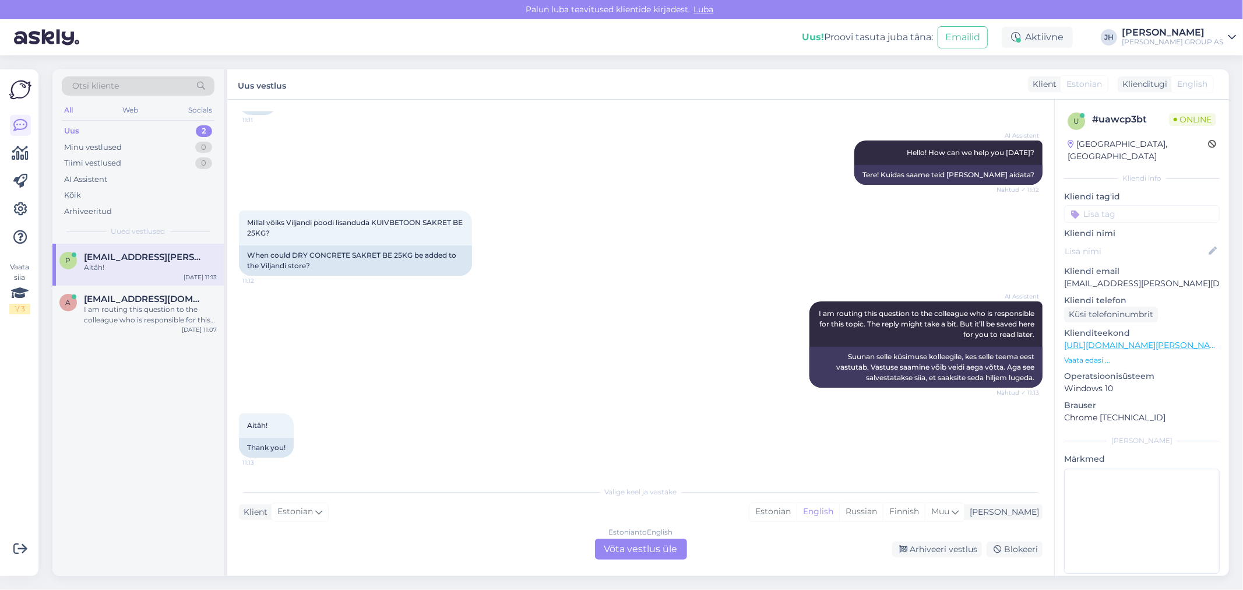
click at [644, 554] on div "Estonian to English Võta vestlus üle" at bounding box center [641, 549] width 92 height 21
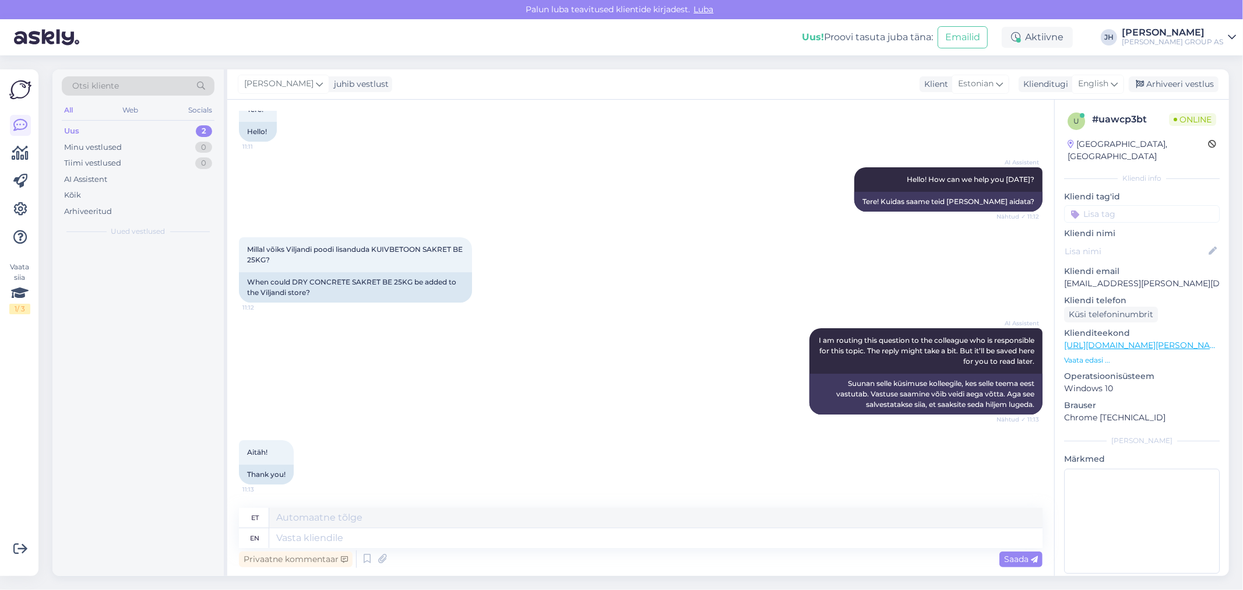
scroll to position [75, 0]
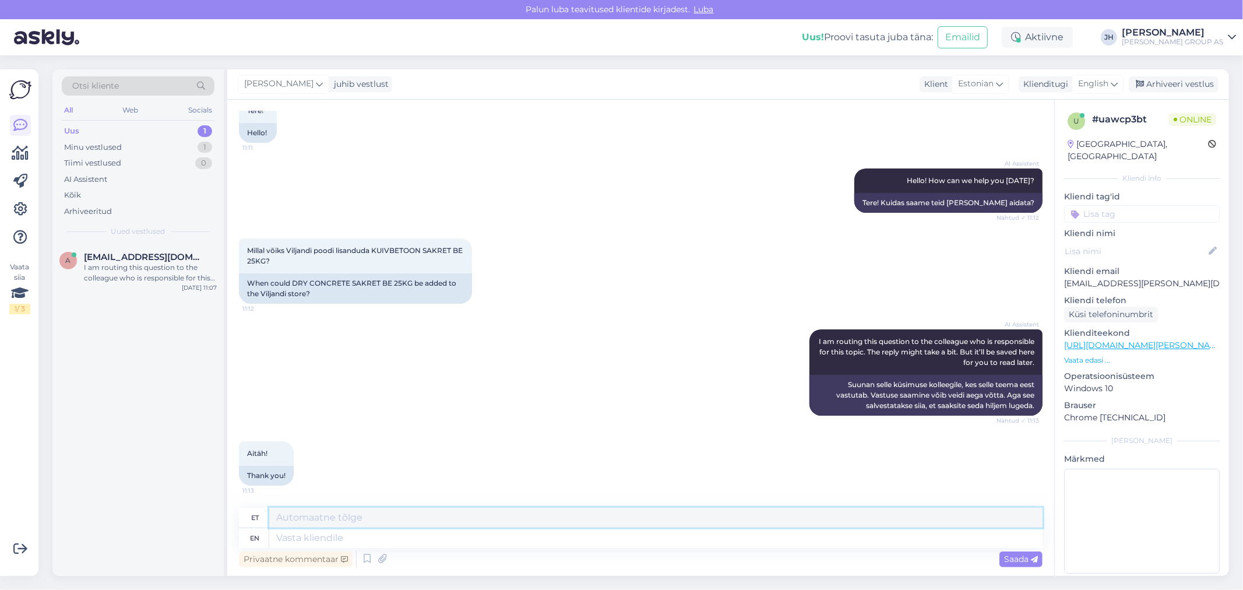
click at [381, 515] on textarea at bounding box center [655, 518] width 773 height 20
drag, startPoint x: 434, startPoint y: 519, endPoint x: 222, endPoint y: 520, distance: 211.6
click at [223, 520] on div "Otsi kliente All Web Socials Uus 1 Minu vestlused 1 Tiimi vestlused 0 AI Assist…" at bounding box center [640, 322] width 1177 height 506
type textarea "Tere. Kahjuks, sellist infot ei ole."
click at [1119, 80] on div "English" at bounding box center [1098, 84] width 52 height 19
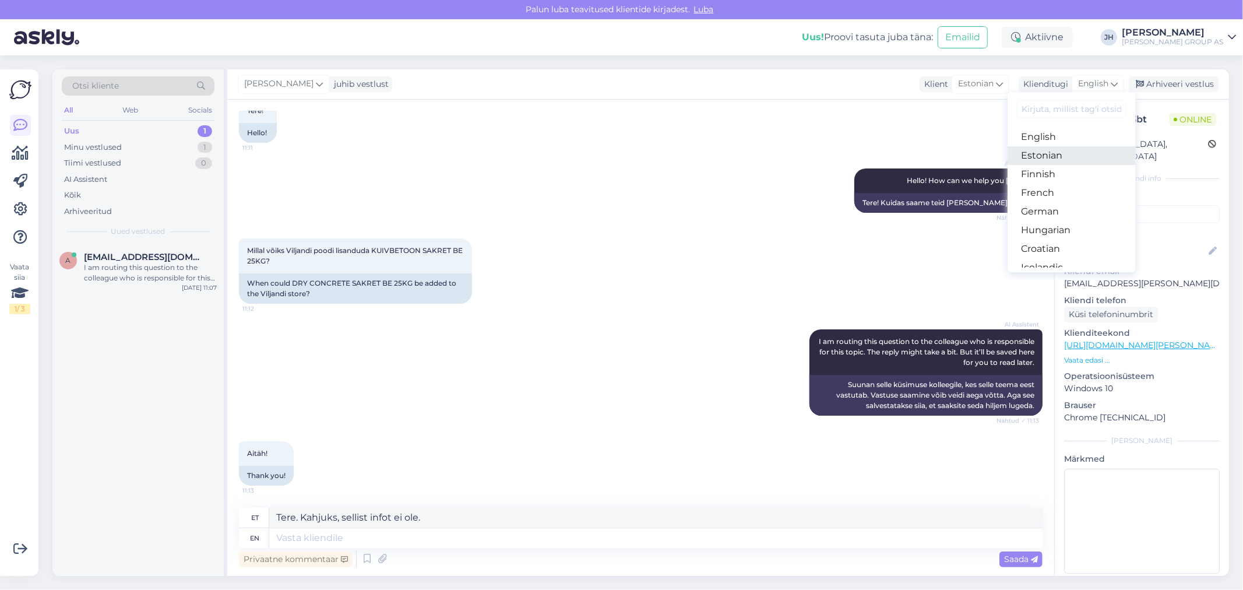
click at [1051, 153] on link "Estonian" at bounding box center [1072, 155] width 128 height 19
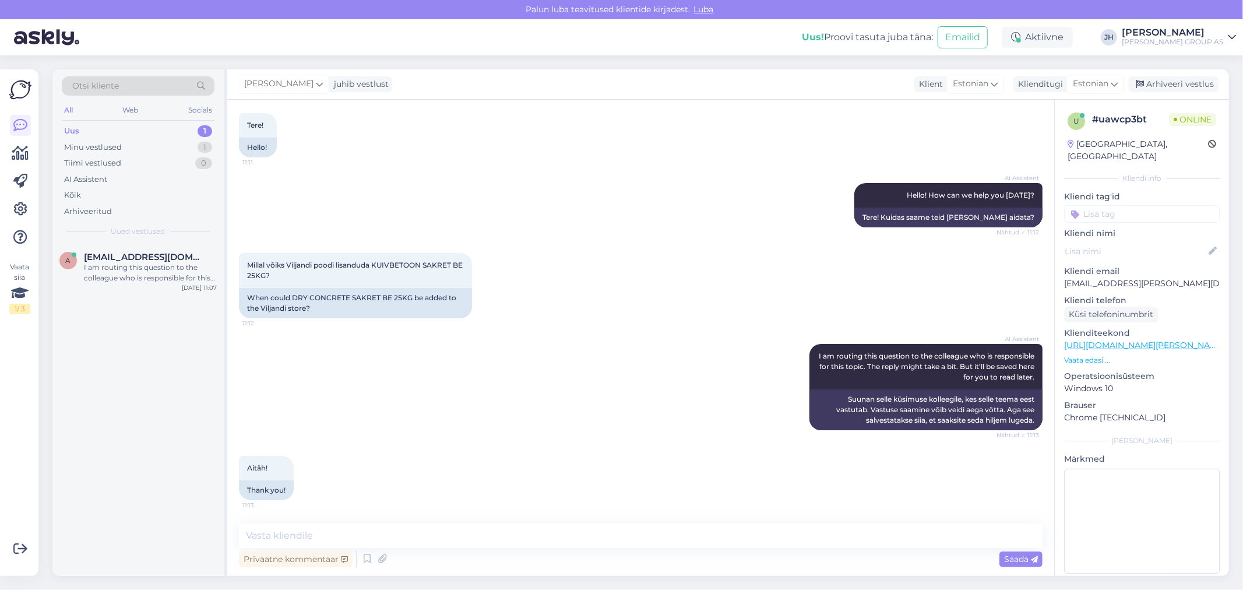
scroll to position [59, 0]
click at [353, 537] on textarea at bounding box center [641, 535] width 804 height 24
paste textarea "Tere. Kahjuks, sellist infot ei ole."
type textarea "Tere. Kahjuks, sellist infot ei ole."
drag, startPoint x: 1012, startPoint y: 558, endPoint x: 1019, endPoint y: 555, distance: 7.0
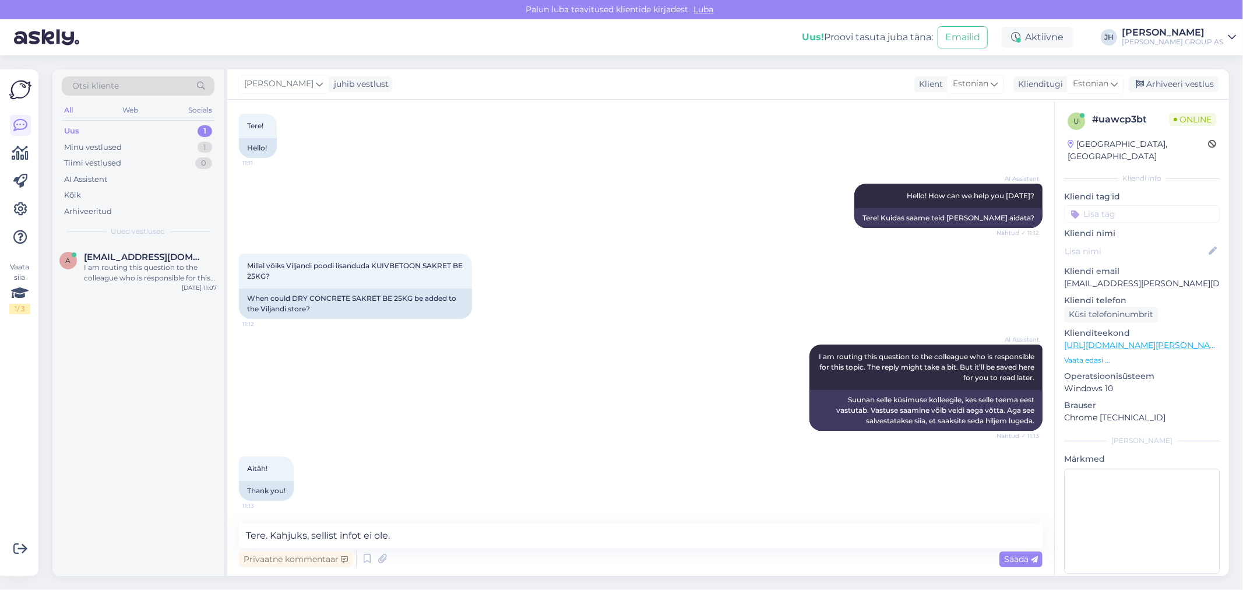
click at [1013, 558] on span "Saada" at bounding box center [1021, 559] width 34 height 10
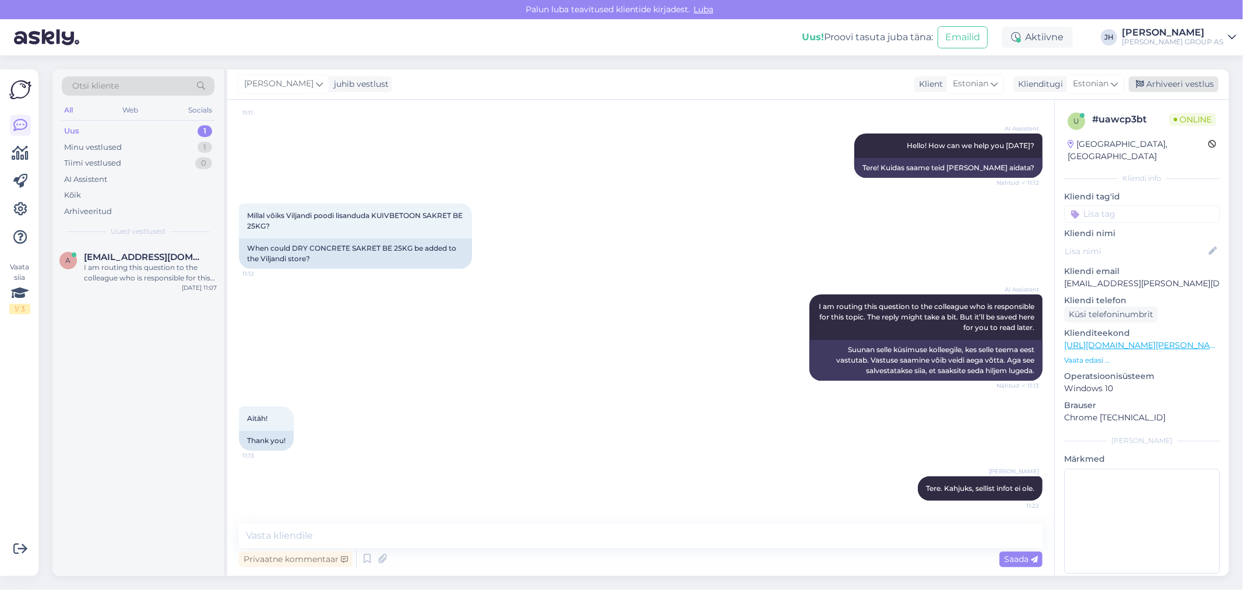
click at [1178, 84] on div "Arhiveeri vestlus" at bounding box center [1174, 84] width 90 height 16
click at [102, 249] on div "a [EMAIL_ADDRESS][DOMAIN_NAME] I am routing this question to the colleague who …" at bounding box center [137, 270] width 171 height 52
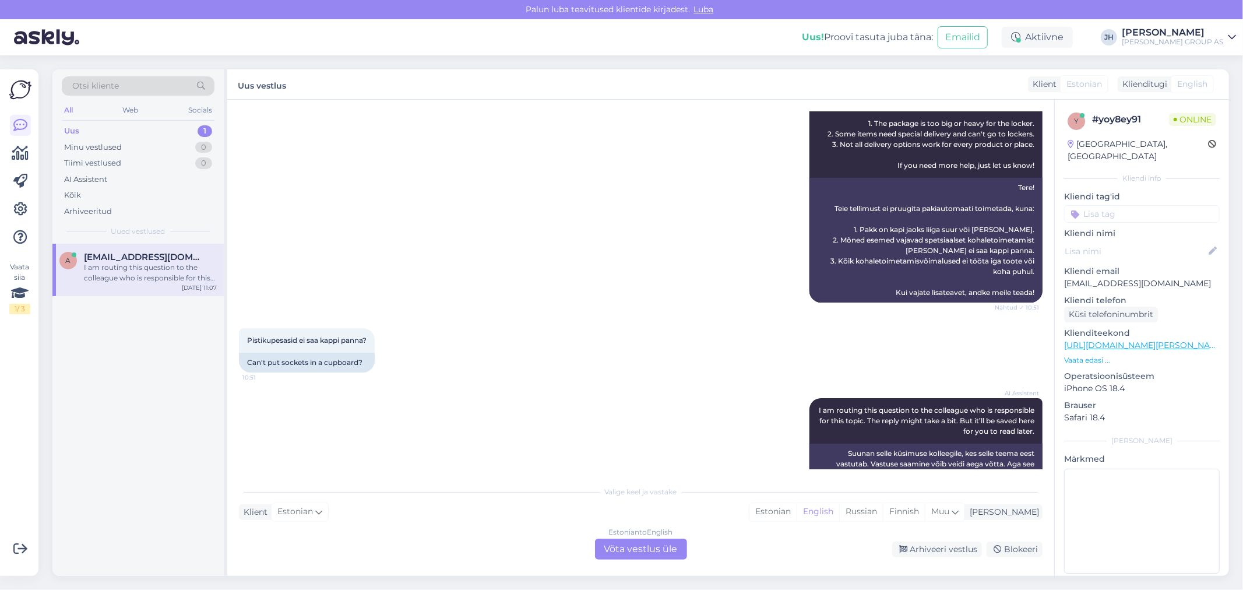
scroll to position [453, 0]
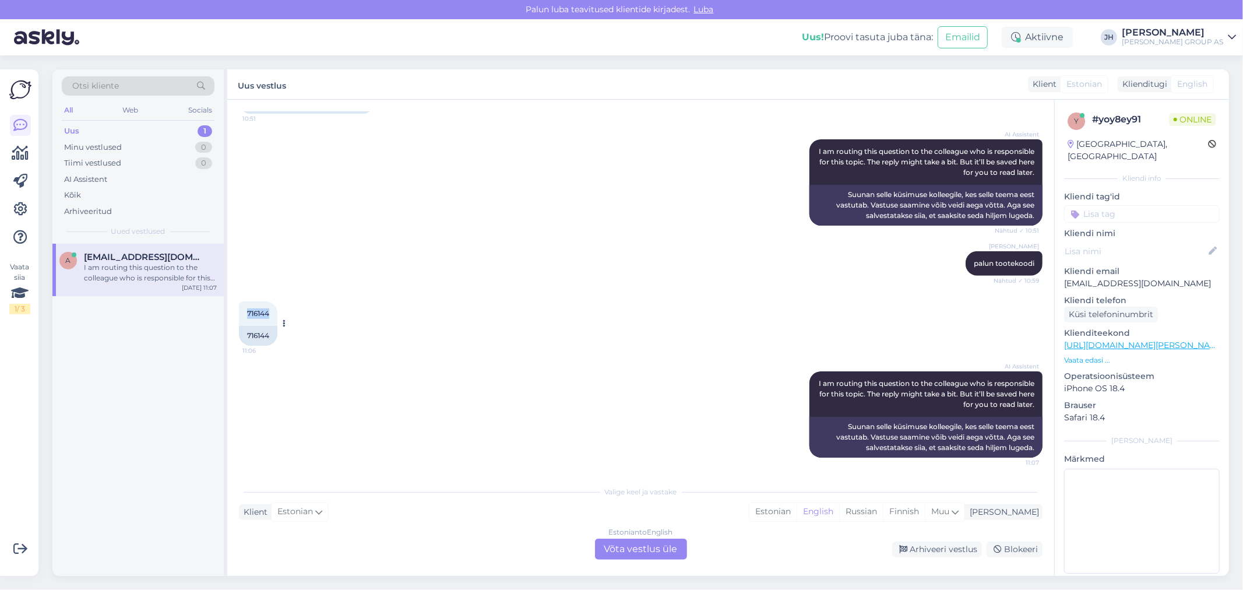
drag, startPoint x: 271, startPoint y: 312, endPoint x: 246, endPoint y: 310, distance: 25.1
click at [246, 310] on div "716144 11:06" at bounding box center [258, 313] width 38 height 24
copy span "716144"
drag, startPoint x: 1190, startPoint y: 273, endPoint x: 1058, endPoint y: 267, distance: 132.4
click at [1058, 267] on div "y # yoy8ey91 Online [GEOGRAPHIC_DATA], [GEOGRAPHIC_DATA] Kliendi info Kliendi t…" at bounding box center [1142, 345] width 174 height 491
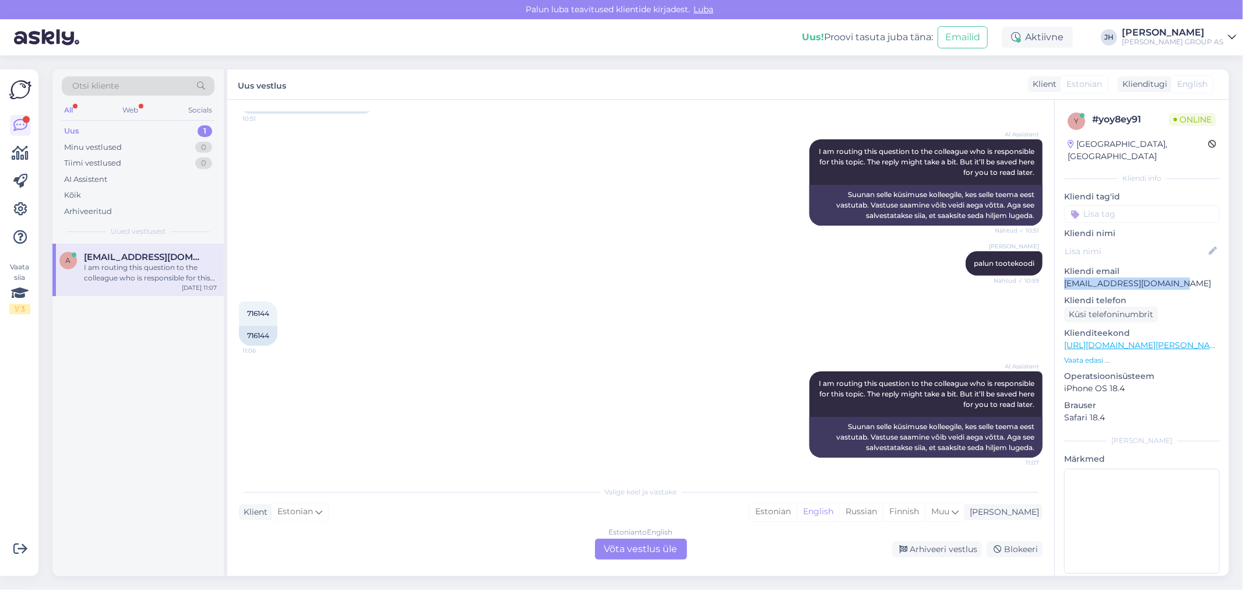
copy p "[EMAIL_ADDRESS][DOMAIN_NAME]"
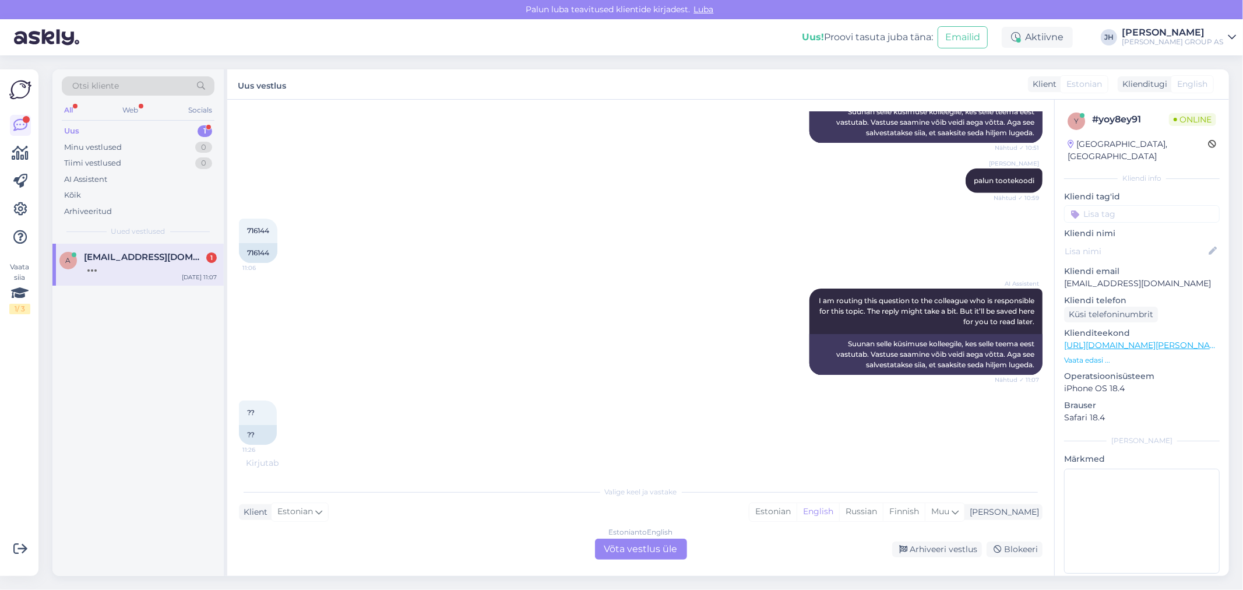
click at [118, 267] on div at bounding box center [150, 267] width 133 height 10
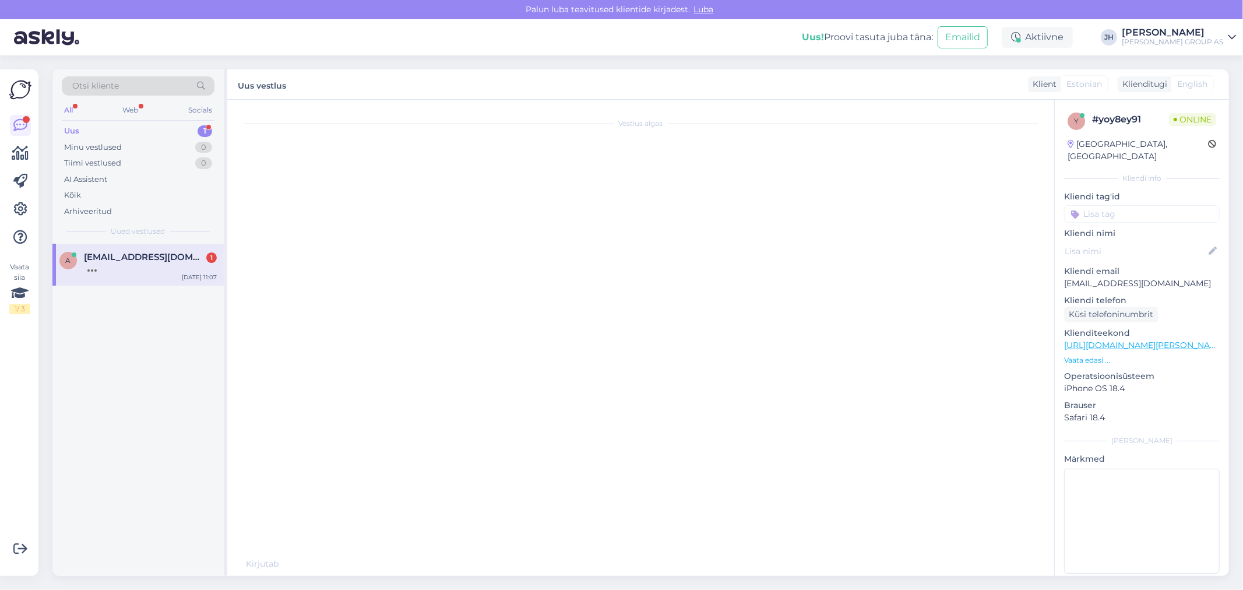
scroll to position [0, 0]
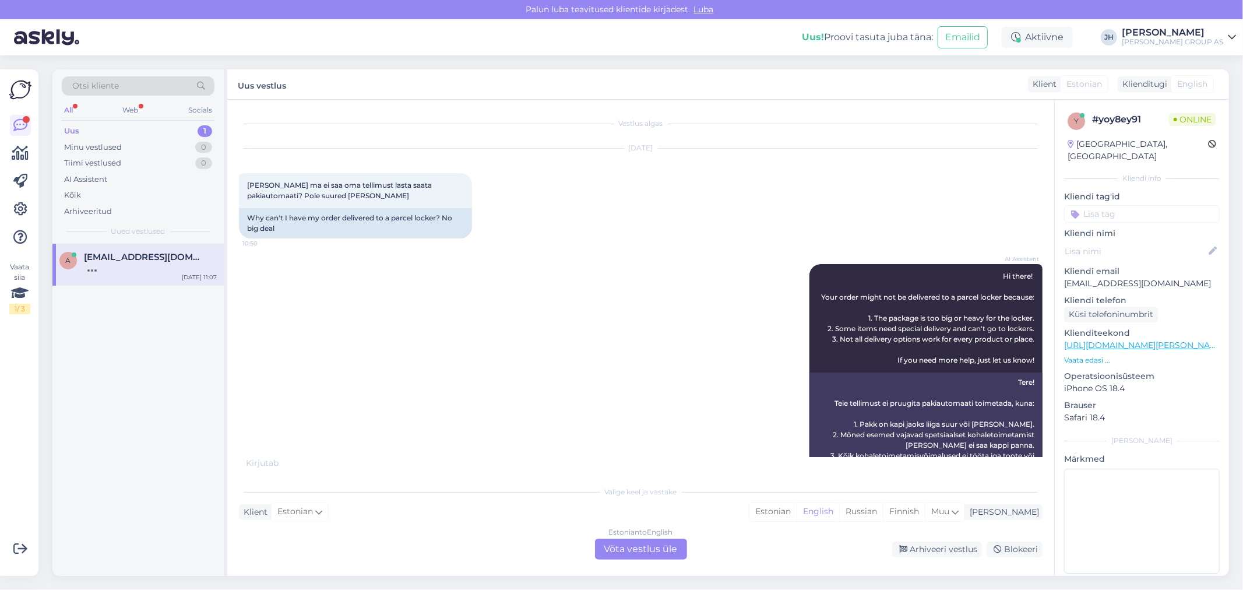
click at [639, 550] on div "Estonian to English Võta vestlus üle" at bounding box center [641, 549] width 92 height 21
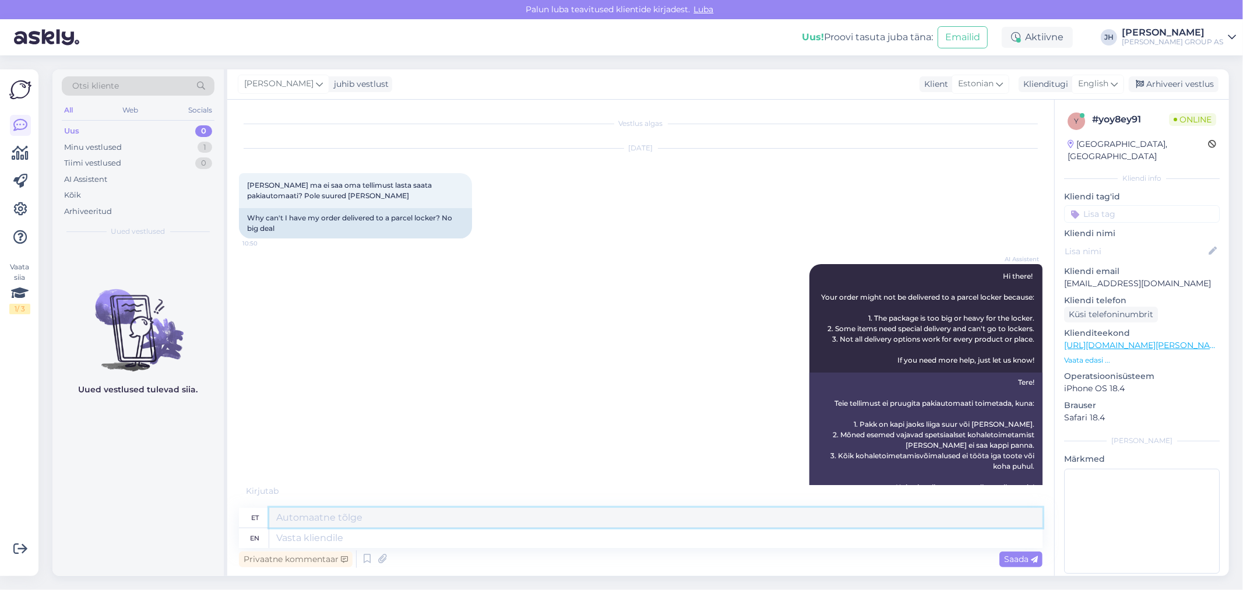
click at [292, 511] on textarea at bounding box center [655, 518] width 773 height 20
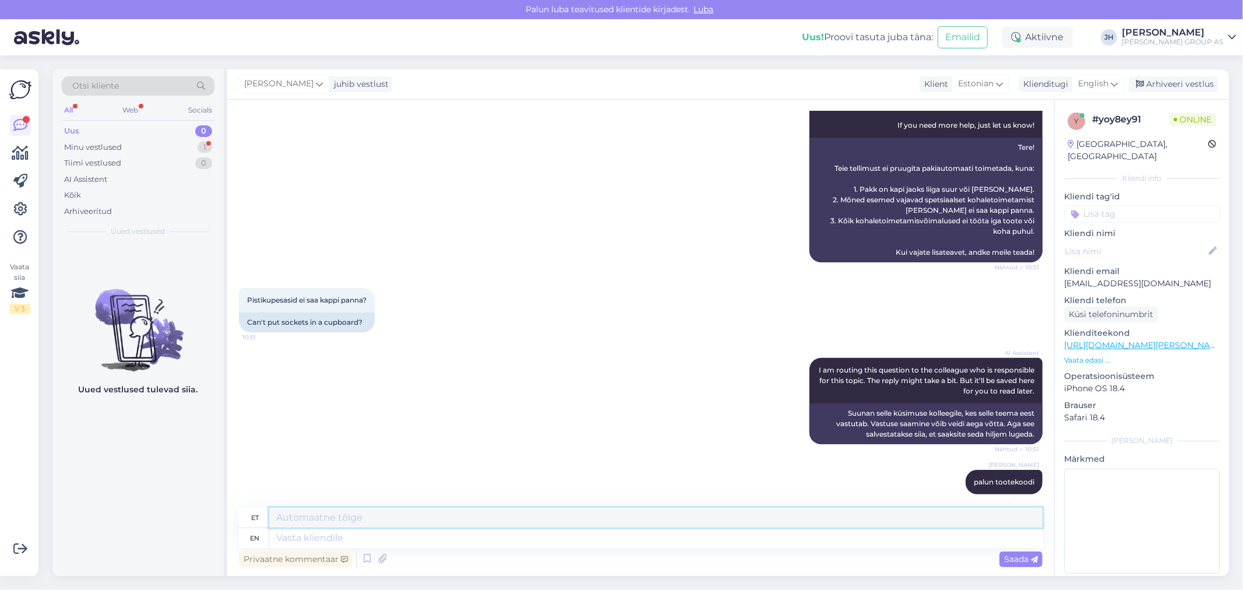
scroll to position [566, 0]
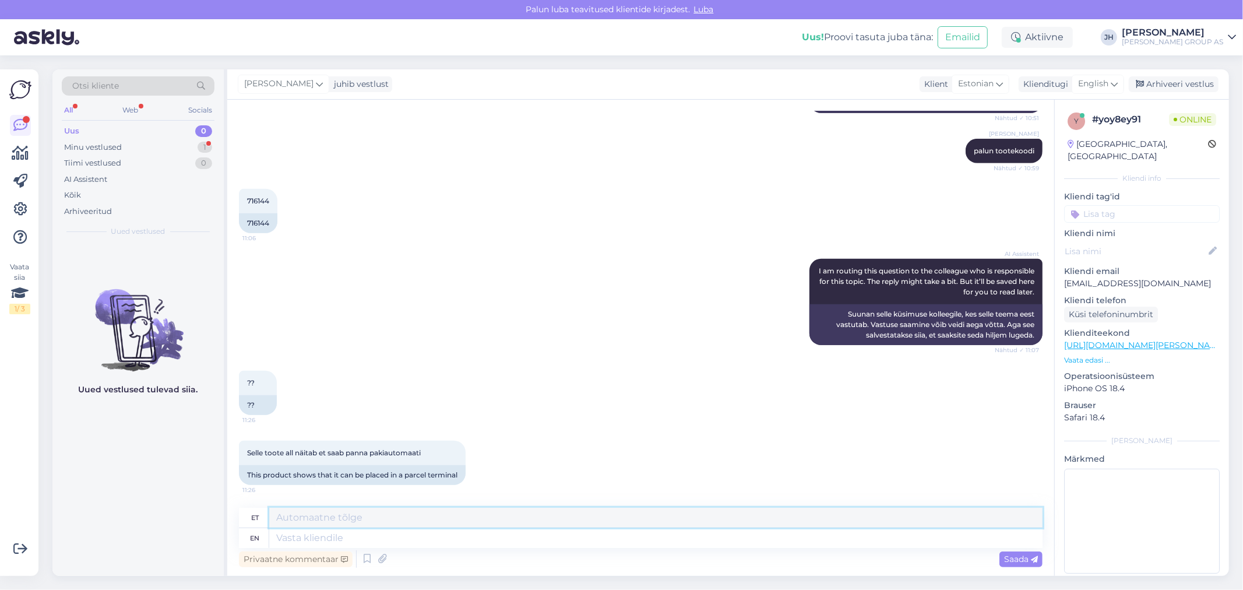
click at [295, 516] on textarea at bounding box center [655, 518] width 773 height 20
type textarea "kontrollime"
click at [1034, 557] on icon at bounding box center [1034, 559] width 7 height 7
drag, startPoint x: 331, startPoint y: 523, endPoint x: 135, endPoint y: 513, distance: 196.1
click at [136, 513] on div "Otsi kliente All Web Socials Uus 0 Minu vestlused 1 Tiimi vestlused 0 AI Assist…" at bounding box center [640, 322] width 1177 height 506
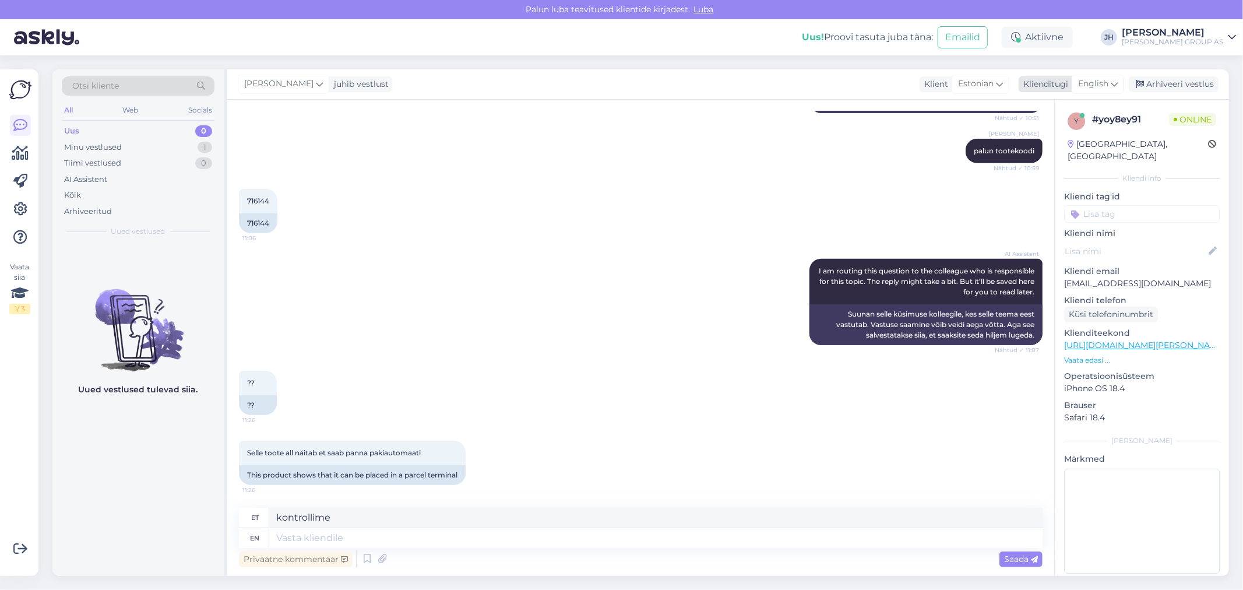
click at [1117, 79] on icon at bounding box center [1114, 84] width 7 height 13
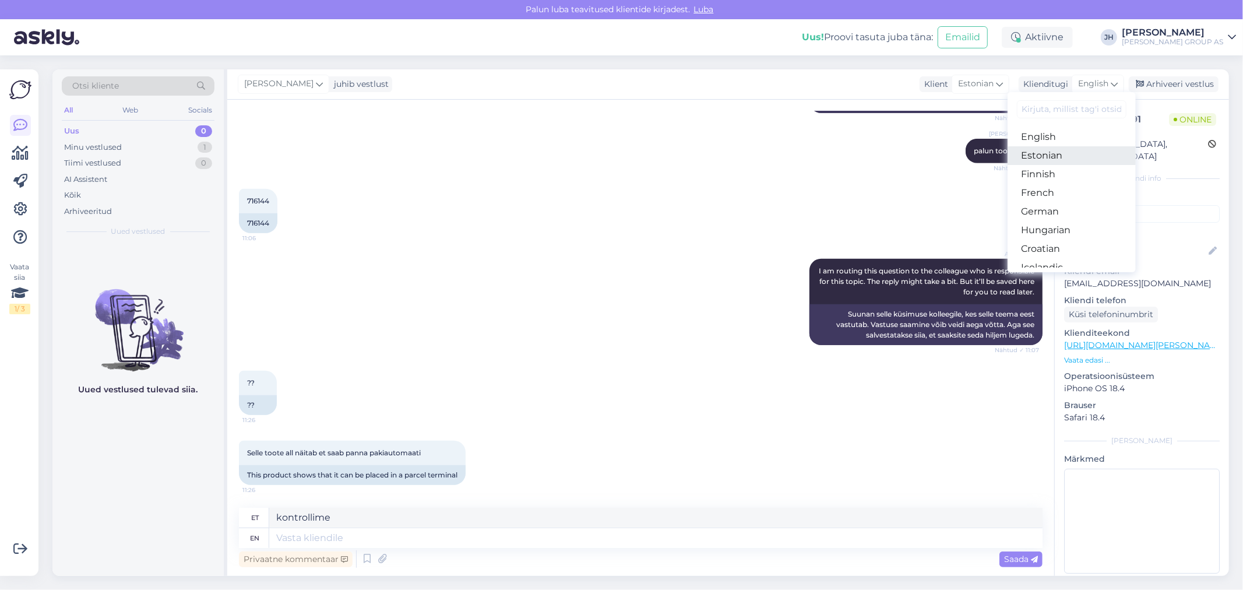
click at [1046, 154] on link "Estonian" at bounding box center [1072, 155] width 128 height 19
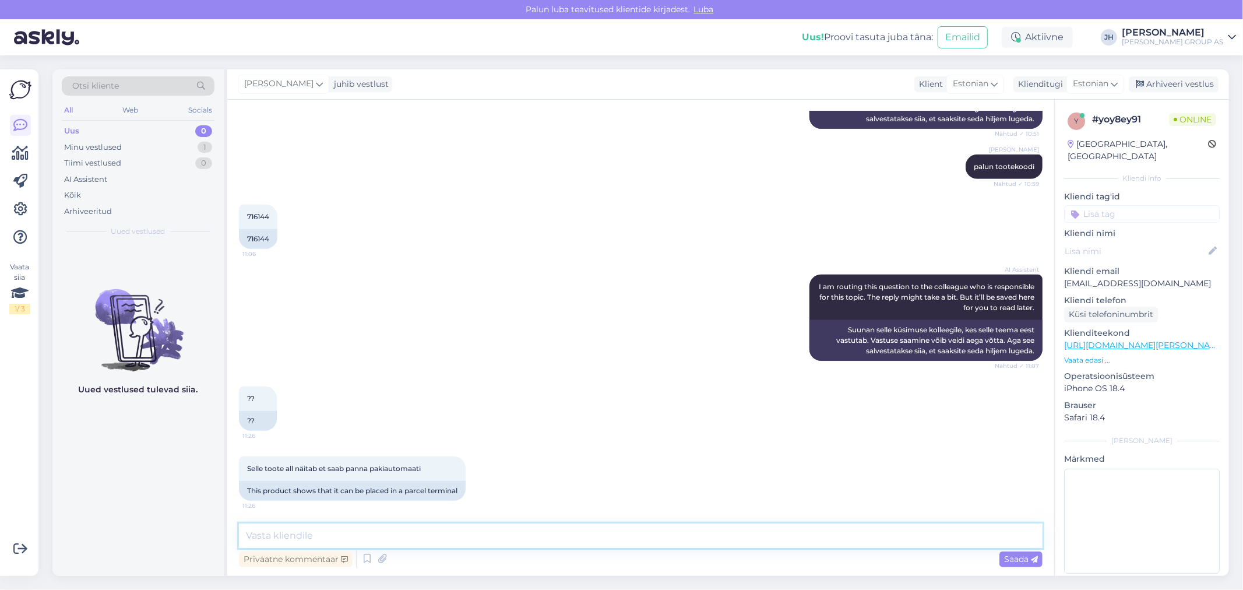
click at [328, 535] on textarea at bounding box center [641, 535] width 804 height 24
paste textarea "kontrollime"
type textarea "kontrollime"
click at [1025, 555] on span "Saada" at bounding box center [1021, 559] width 34 height 10
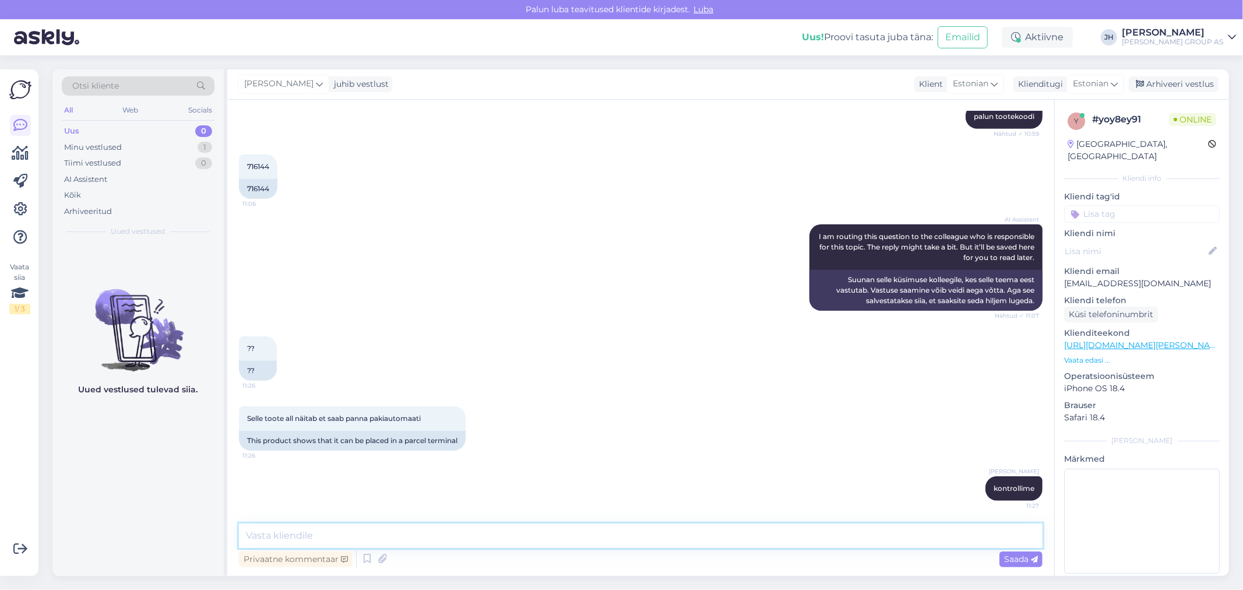
click at [259, 533] on textarea at bounding box center [641, 535] width 804 height 24
type textarea "jah, kontrollisin annab valida pakiautomaati"
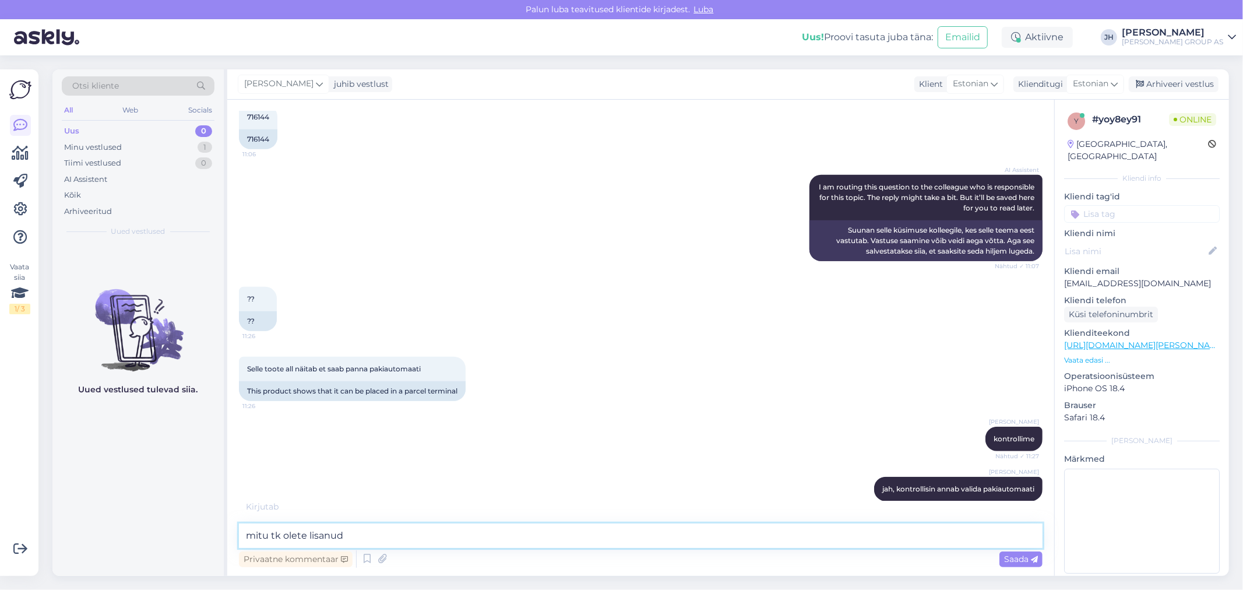
type textarea "mitu tk olete lisanud?"
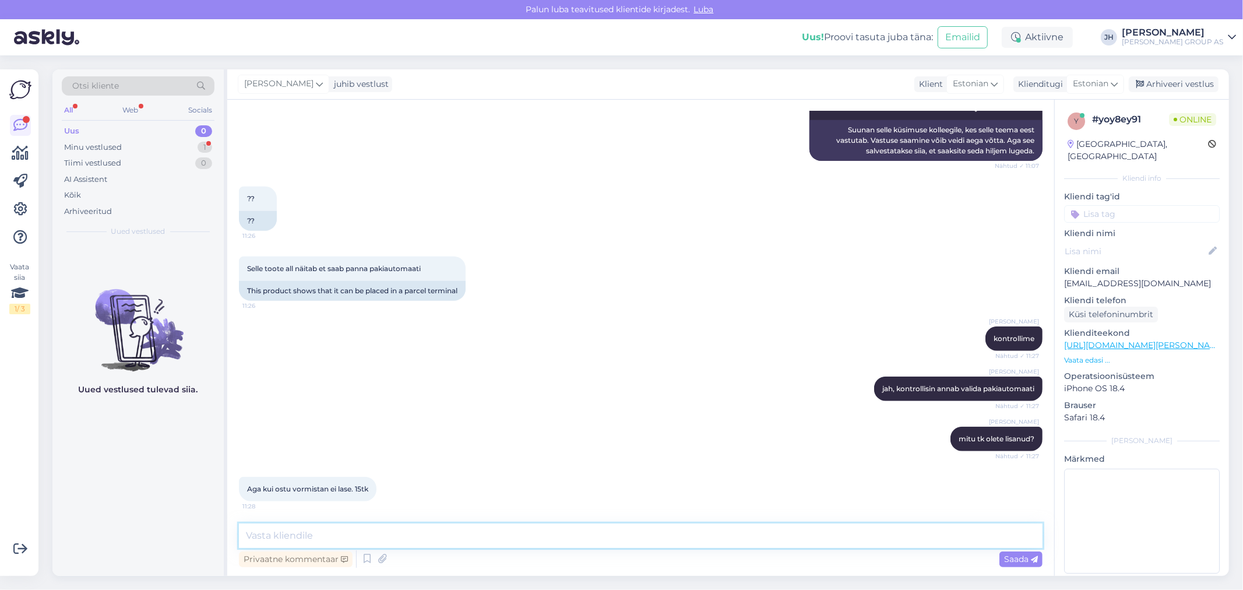
scroll to position [801, 0]
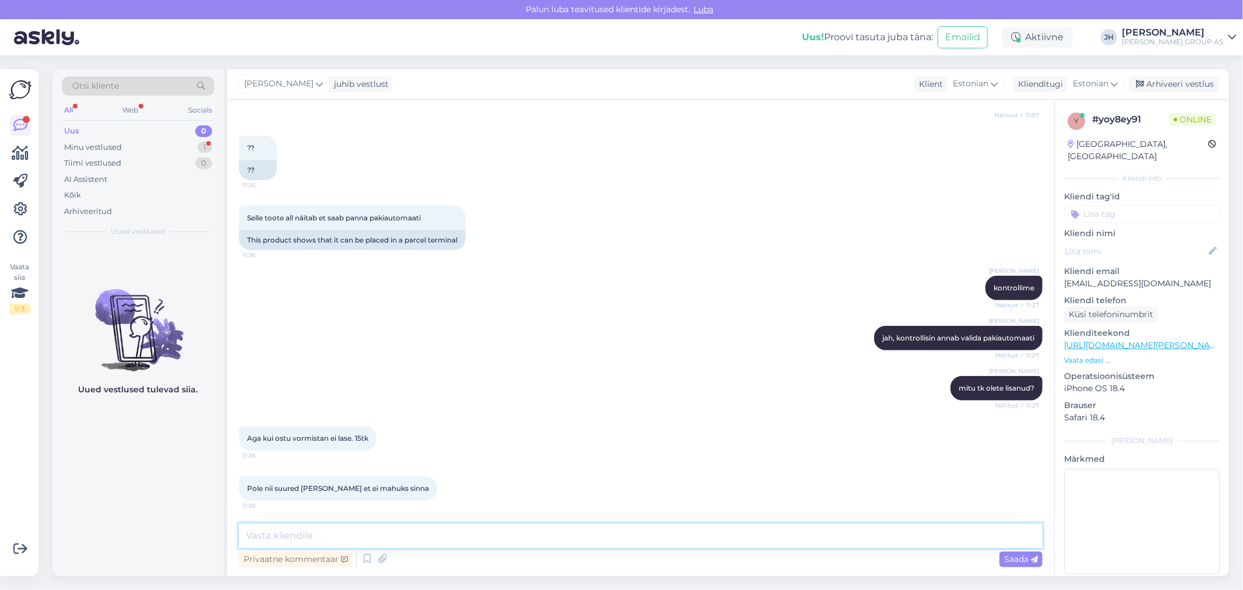
click at [271, 534] on textarea at bounding box center [641, 535] width 804 height 24
type textarea "1 toode pakendi mõõdud on :"
paste textarea
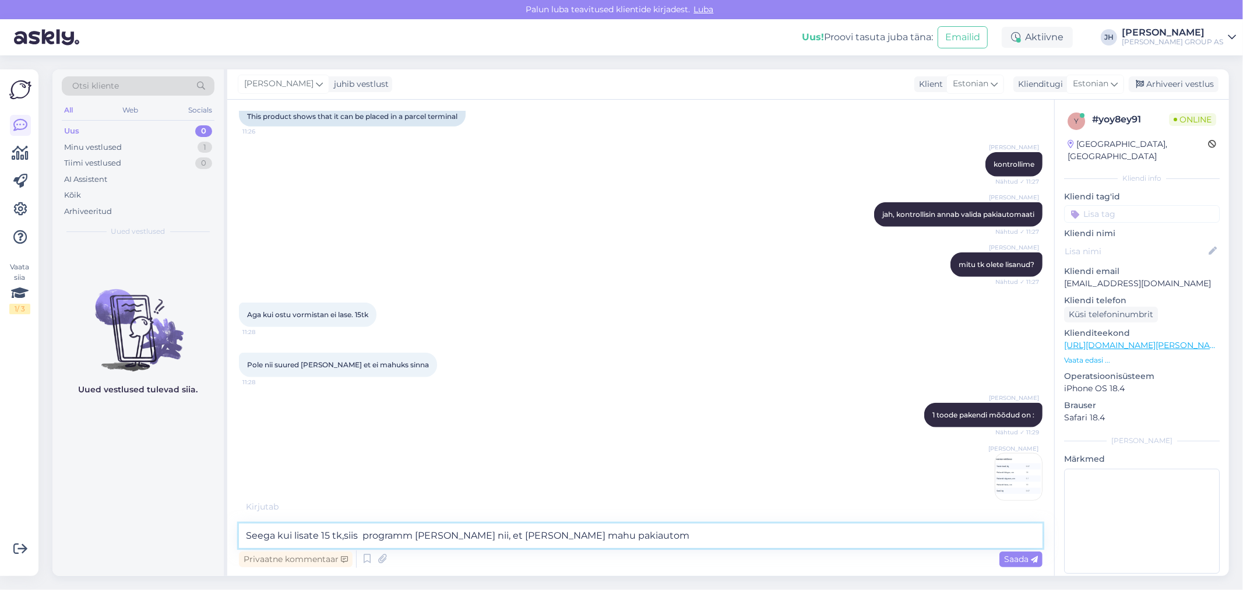
scroll to position [937, 0]
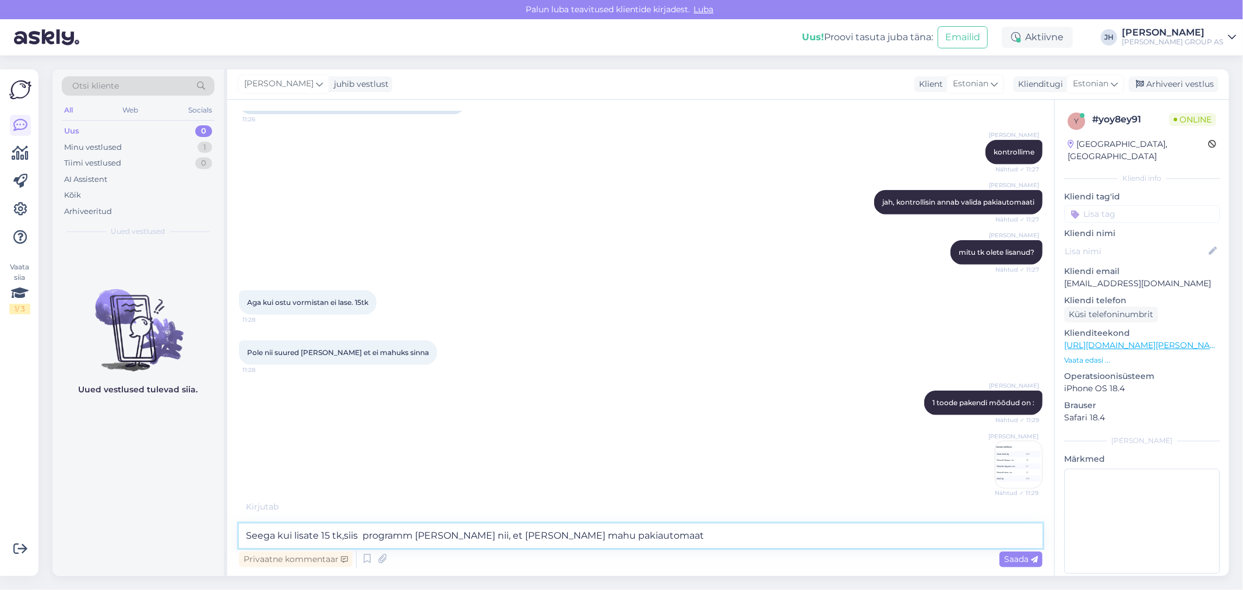
type textarea "Seega kui lisate 15 tk,siis programm [PERSON_NAME] nii, et [PERSON_NAME] mahu p…"
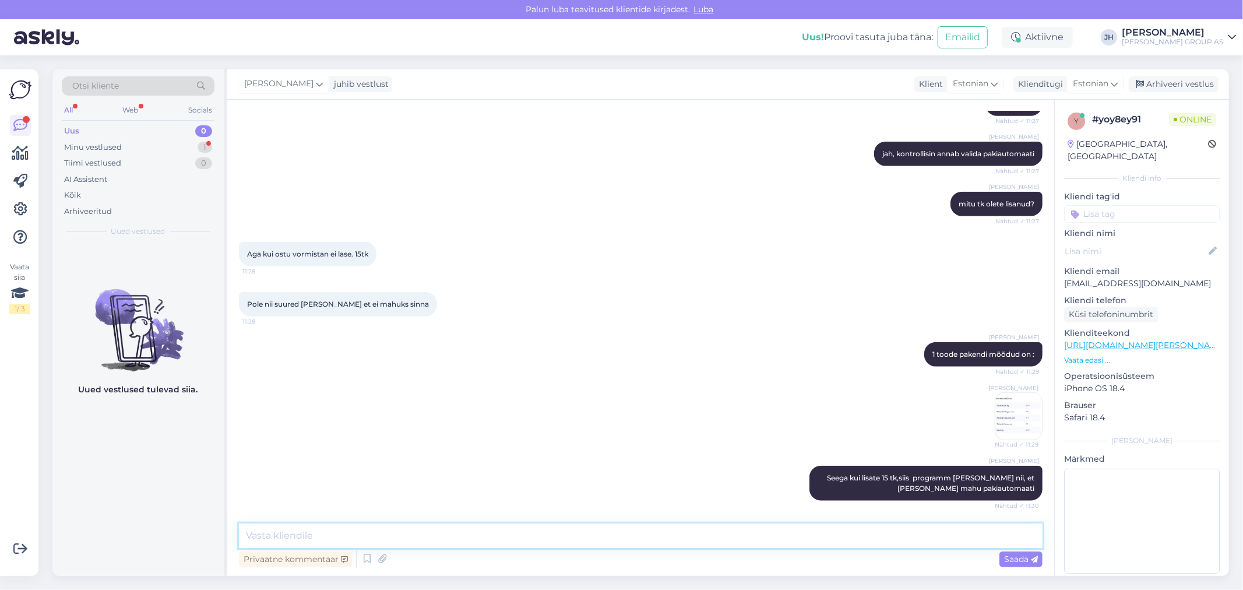
scroll to position [1034, 0]
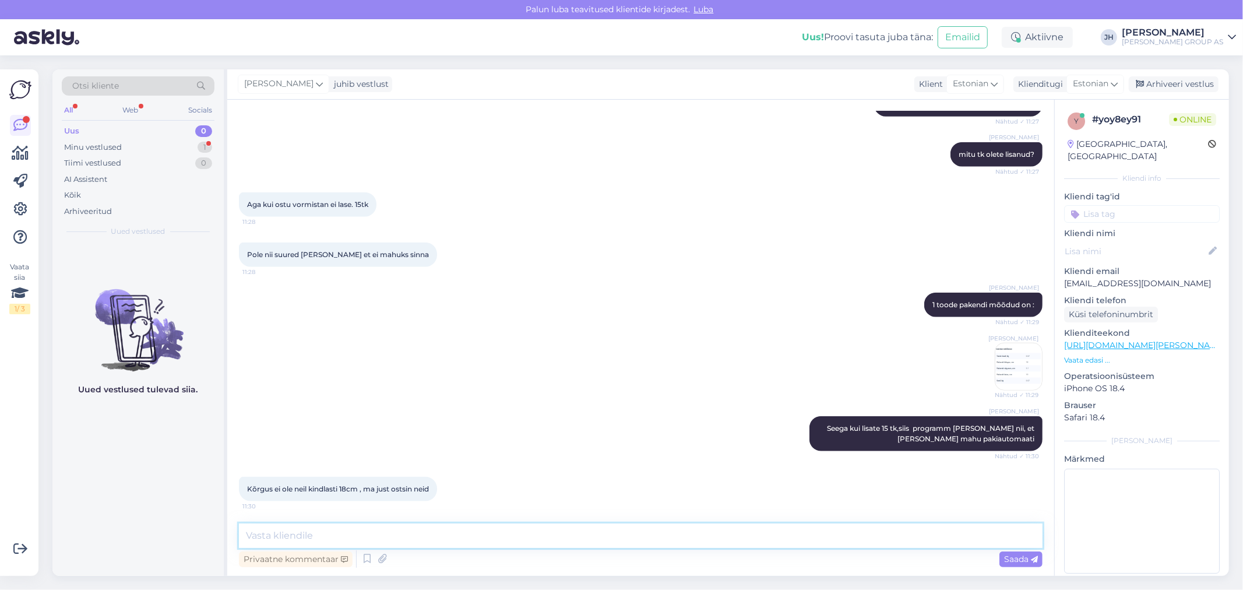
type textarea "v"
drag, startPoint x: 604, startPoint y: 534, endPoint x: 114, endPoint y: 522, distance: 490.9
click at [126, 533] on div "Otsi kliente All Web Socials Uus 0 Minu vestlused 1 Tiimi vestlused 0 AI Assist…" at bounding box center [640, 322] width 1177 height 506
type textarea "edastan selle küsimuse tootehaldusele, ja vastus saadan e-[PERSON_NAME]"
click at [1015, 558] on span "Saada" at bounding box center [1021, 559] width 34 height 10
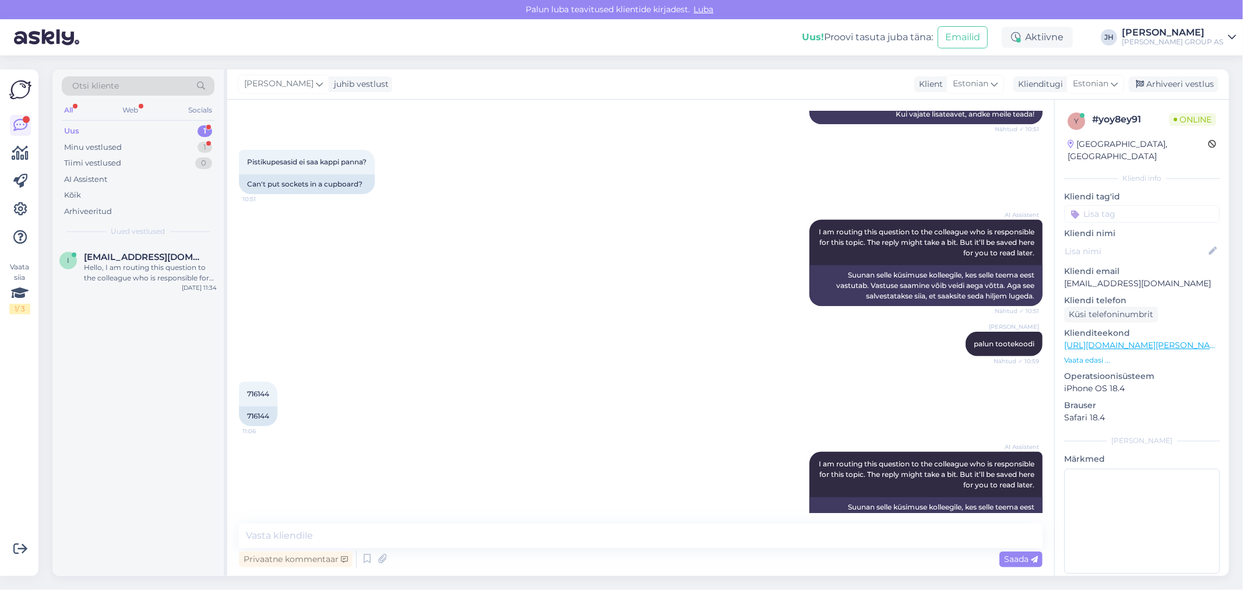
scroll to position [444, 0]
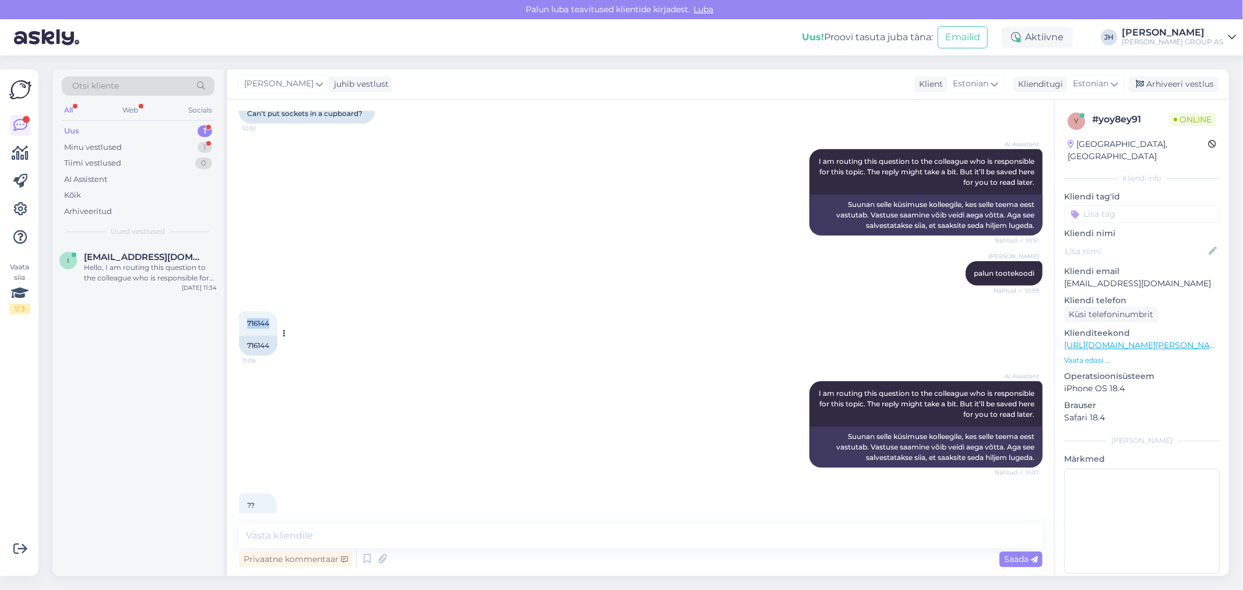
drag, startPoint x: 271, startPoint y: 324, endPoint x: 241, endPoint y: 323, distance: 29.7
click at [241, 323] on div "716144 11:06" at bounding box center [258, 323] width 38 height 24
copy span "716144"
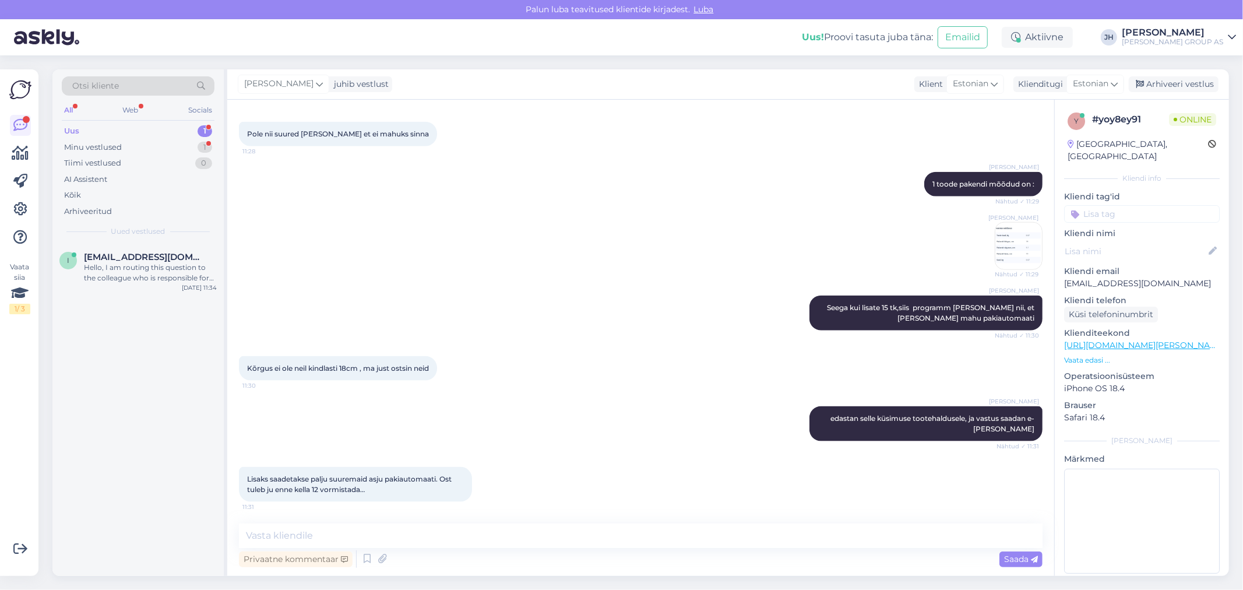
scroll to position [1156, 0]
click at [995, 240] on img at bounding box center [1018, 245] width 47 height 47
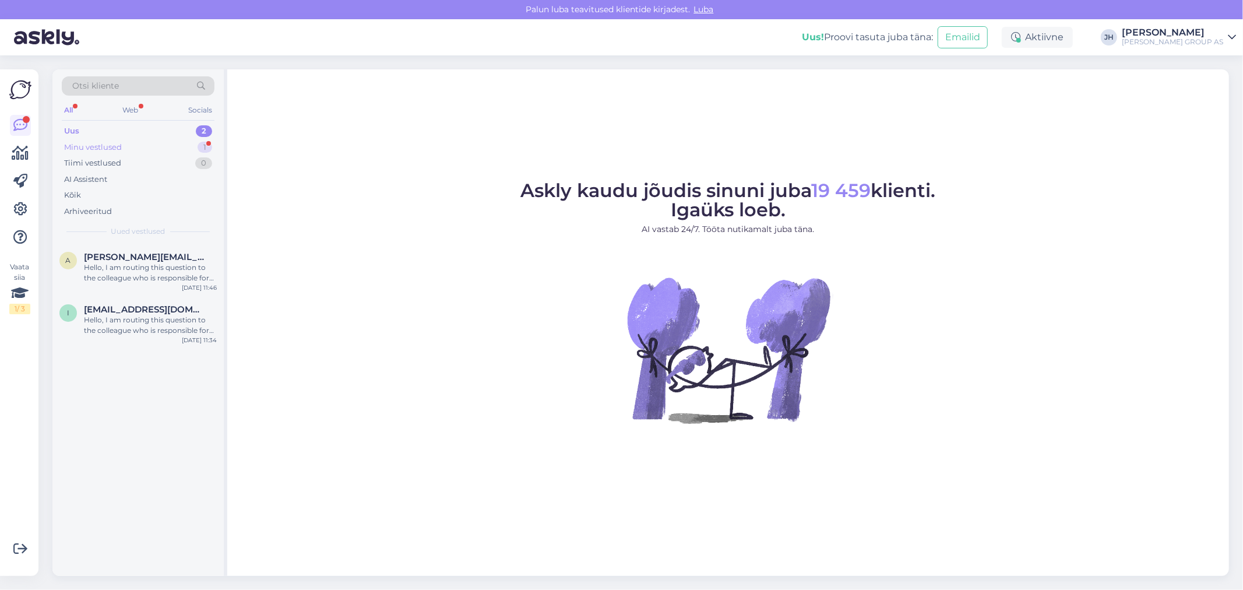
click at [79, 145] on div "Minu vestlused" at bounding box center [93, 148] width 58 height 12
click at [101, 264] on div "Lisaks saadetakse palju suuremaid asju pakiautomaati. Ost tuleb ju enne kella 1…" at bounding box center [150, 272] width 133 height 21
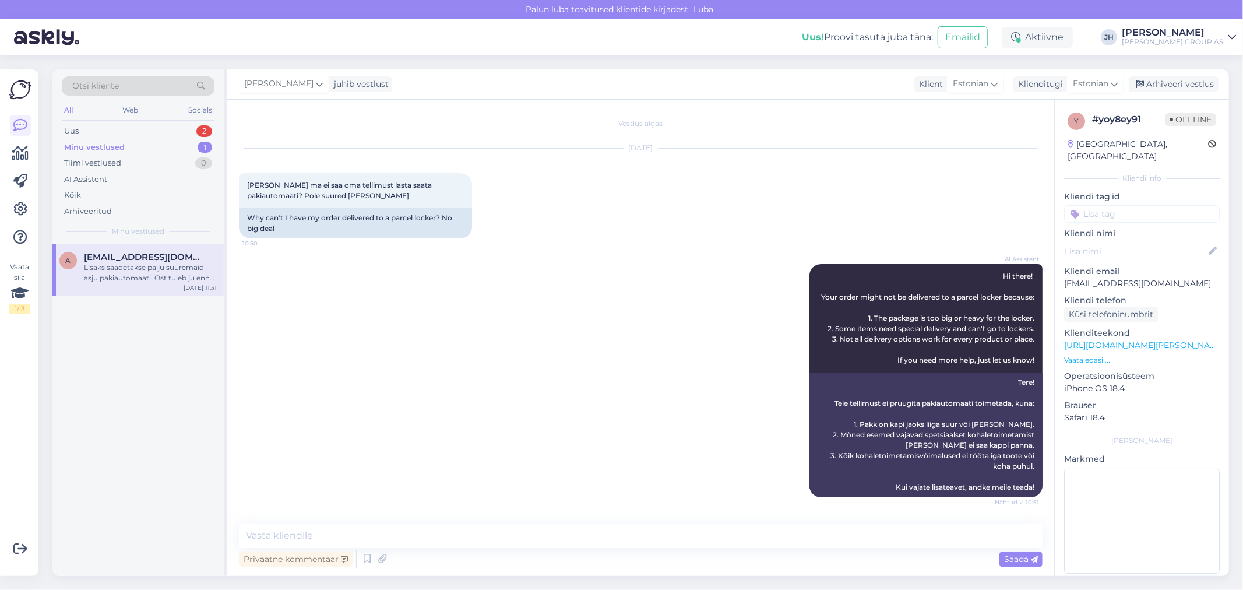
scroll to position [1156, 0]
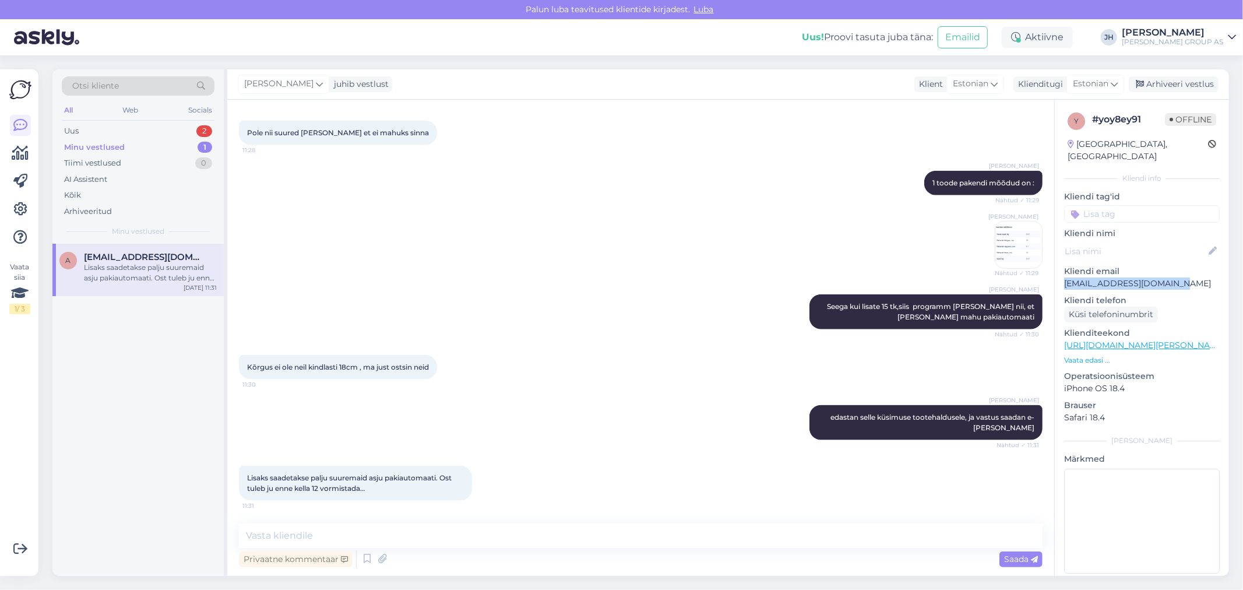
drag, startPoint x: 1181, startPoint y: 272, endPoint x: 1064, endPoint y: 272, distance: 117.1
click at [1064, 277] on p "[EMAIL_ADDRESS][DOMAIN_NAME]" at bounding box center [1142, 283] width 156 height 12
click at [1181, 294] on p "Kliendi telefon" at bounding box center [1142, 300] width 156 height 12
drag, startPoint x: 1186, startPoint y: 269, endPoint x: 1061, endPoint y: 269, distance: 124.7
click at [1061, 269] on div "y # yoy8ey91 Offline Estonia, Tallinn Kliendi info Kliendi tag'id Kliendi nimi …" at bounding box center [1142, 345] width 174 height 491
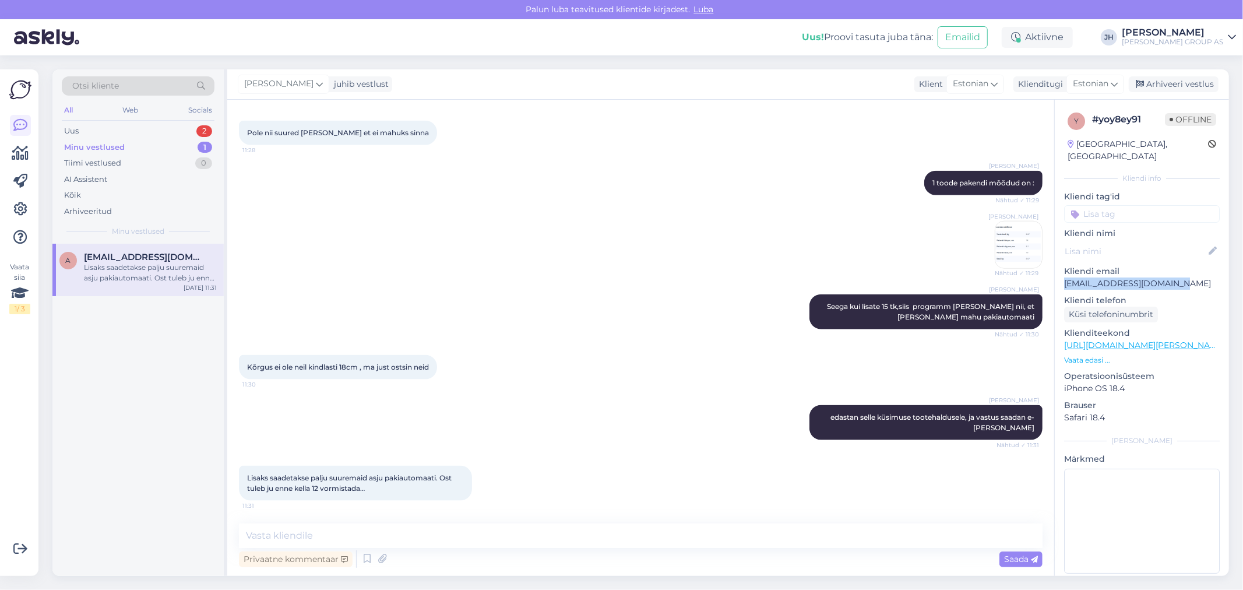
copy p "[EMAIL_ADDRESS][DOMAIN_NAME]"
click at [1151, 83] on div "Arhiveeri vestlus" at bounding box center [1174, 84] width 90 height 16
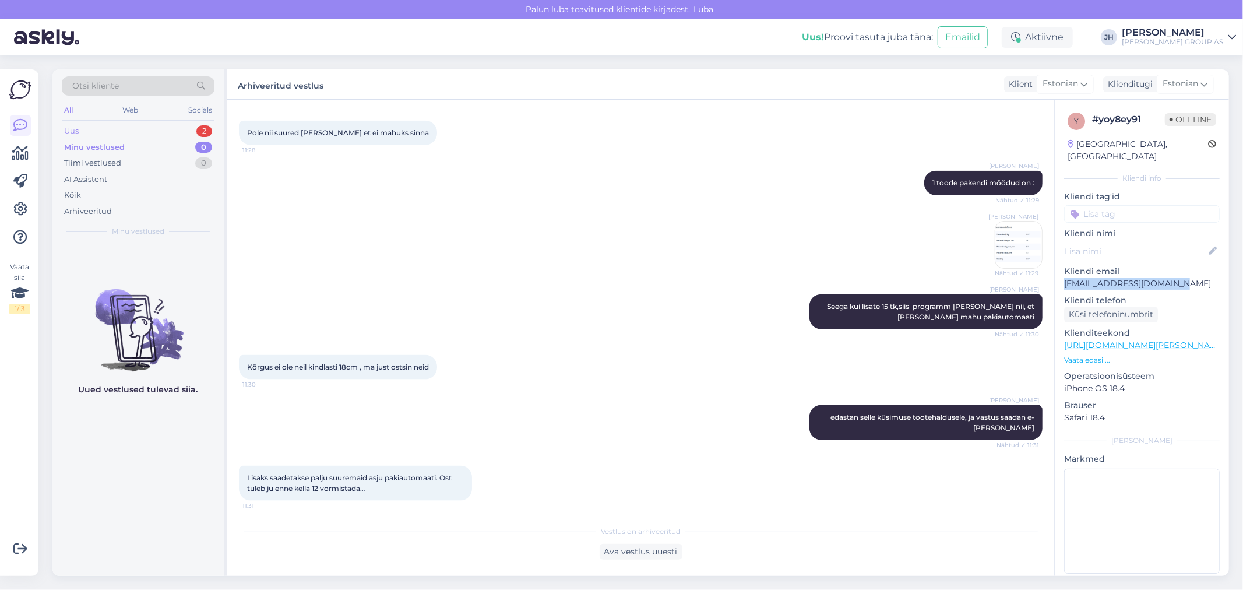
click at [64, 126] on div "Uus" at bounding box center [71, 131] width 15 height 12
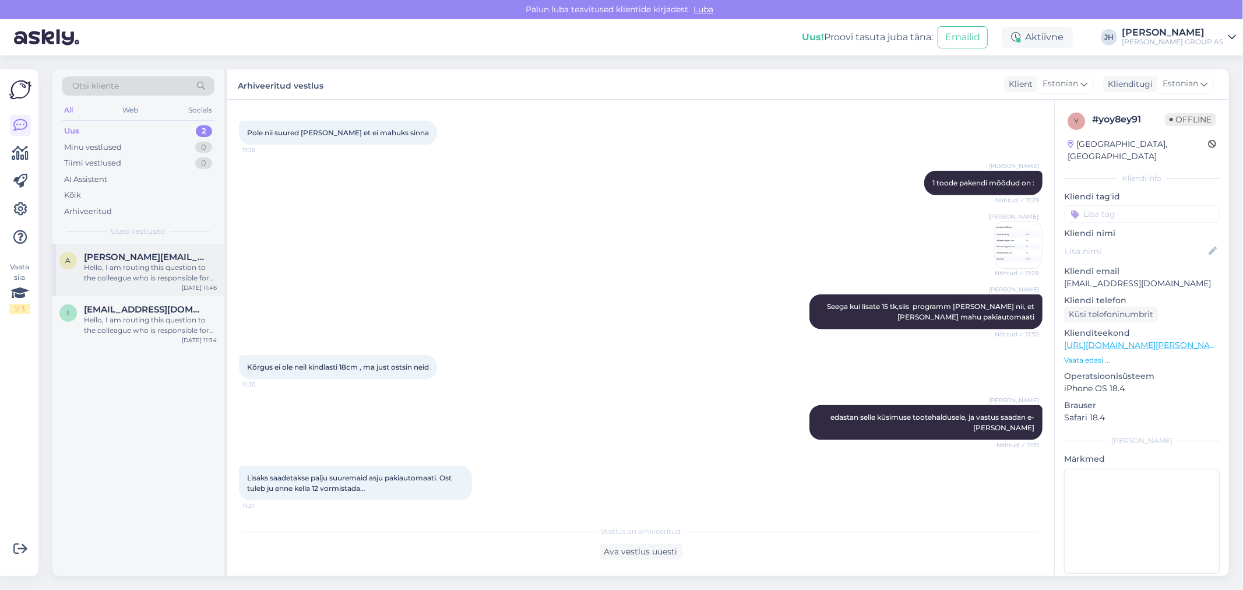
click at [124, 256] on span "andrei.doronin@gmail.com" at bounding box center [144, 257] width 121 height 10
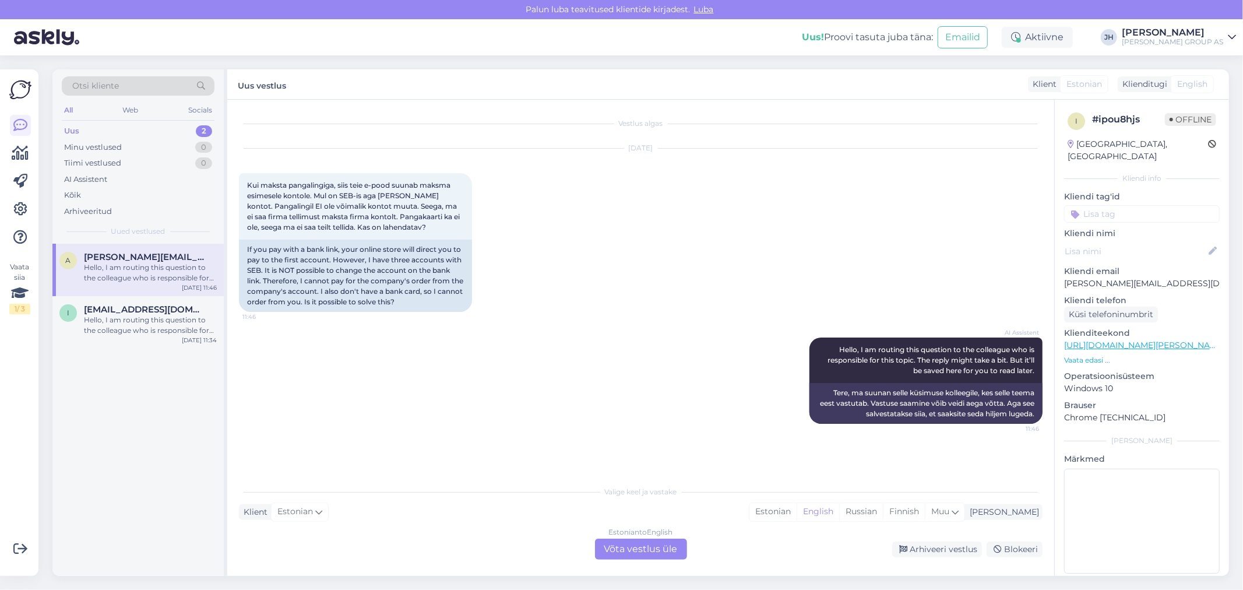
scroll to position [0, 0]
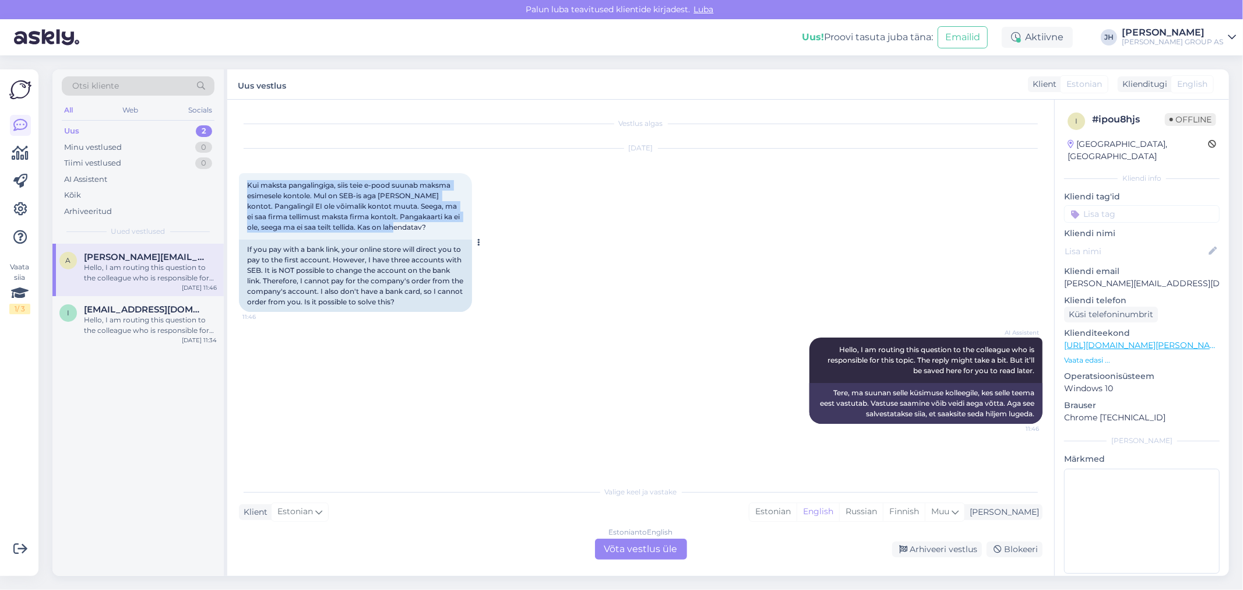
drag, startPoint x: 421, startPoint y: 226, endPoint x: 243, endPoint y: 187, distance: 181.9
click at [243, 187] on div "Kui maksta pangalingiga, siis teie e-pood suunab maksma esimesele kontole. Mul …" at bounding box center [355, 206] width 233 height 66
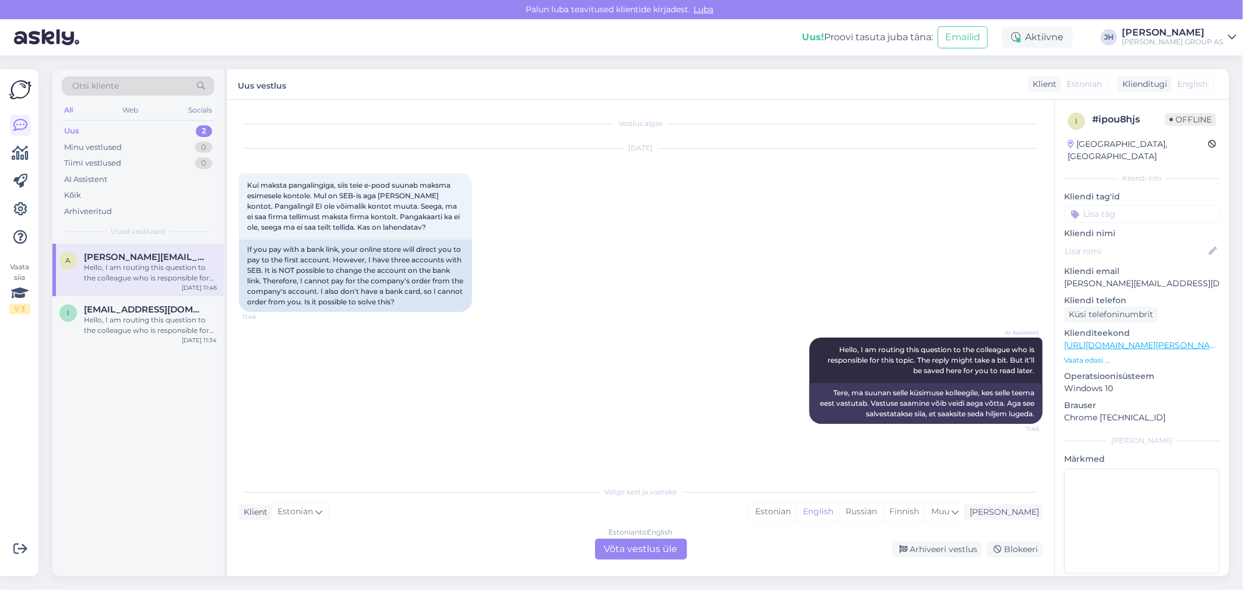
click at [654, 550] on div "Estonian to English Võta vestlus üle" at bounding box center [641, 549] width 92 height 21
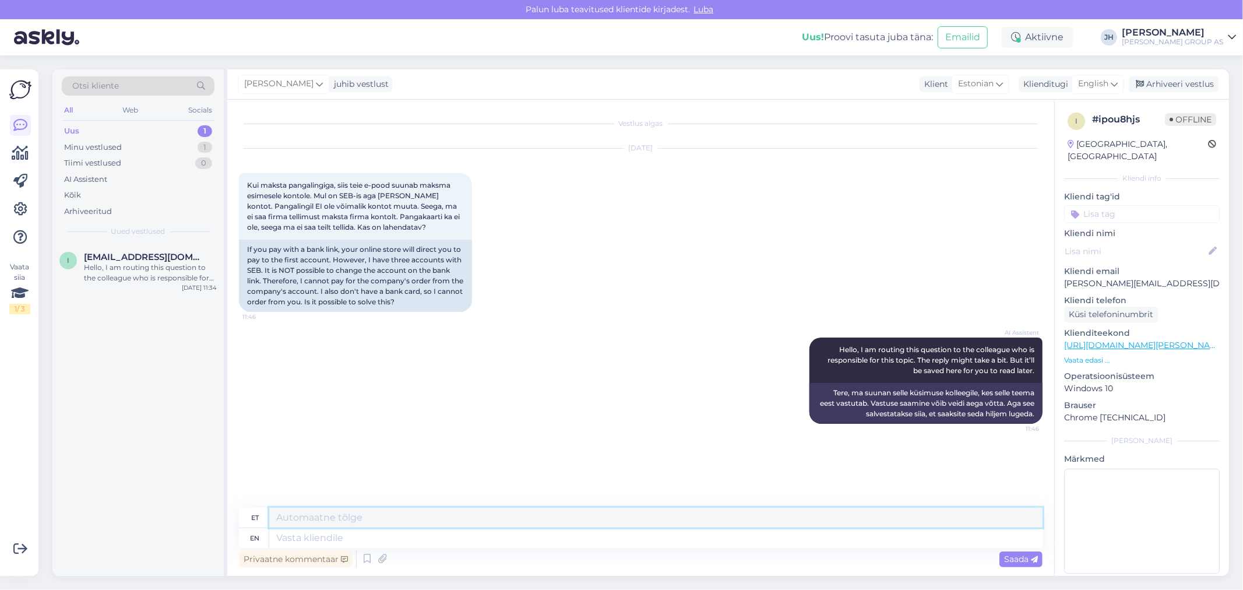
drag, startPoint x: 287, startPoint y: 514, endPoint x: 291, endPoint y: 498, distance: 16.4
click at [287, 514] on textarea at bounding box center [655, 518] width 773 height 20
click at [421, 226] on div "Kui maksta pangalingiga, siis teie e-pood suunab maksma esimesele kontole. Mul …" at bounding box center [355, 206] width 233 height 66
click at [281, 523] on textarea at bounding box center [655, 518] width 773 height 20
type textarea "K"
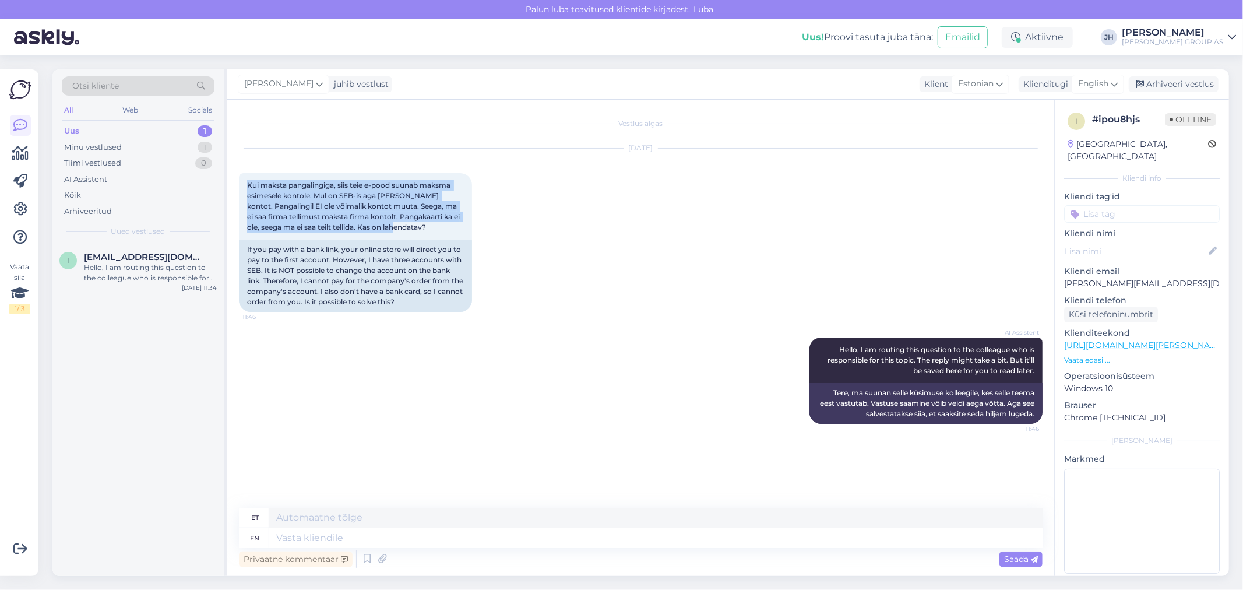
drag, startPoint x: 428, startPoint y: 223, endPoint x: 235, endPoint y: 181, distance: 197.5
click at [235, 181] on div "Vestlus algas Aug 29 2025 Kui maksta pangalingiga, siis teie e-pood suunab maks…" at bounding box center [640, 338] width 827 height 476
copy span "Kui maksta pangalingiga, siis teie e-pood suunab maksma esimesele kontole. Mul …"
